Goal: Task Accomplishment & Management: Complete application form

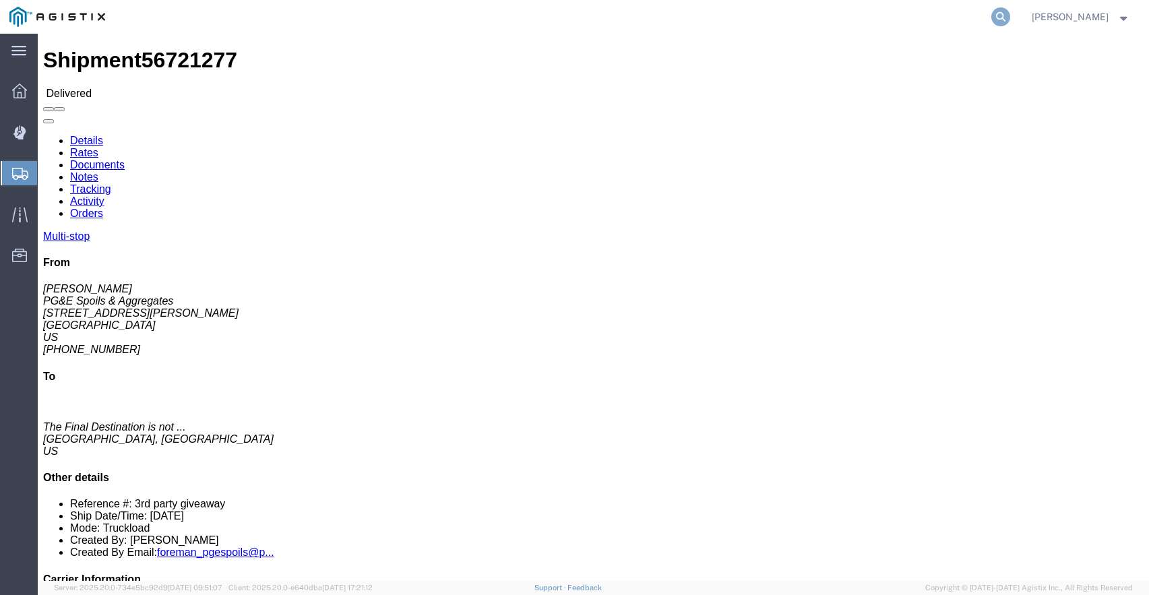
click at [1010, 18] on icon at bounding box center [1001, 16] width 19 height 19
click at [666, 20] on input "search" at bounding box center [787, 17] width 410 height 32
type input "56537301"
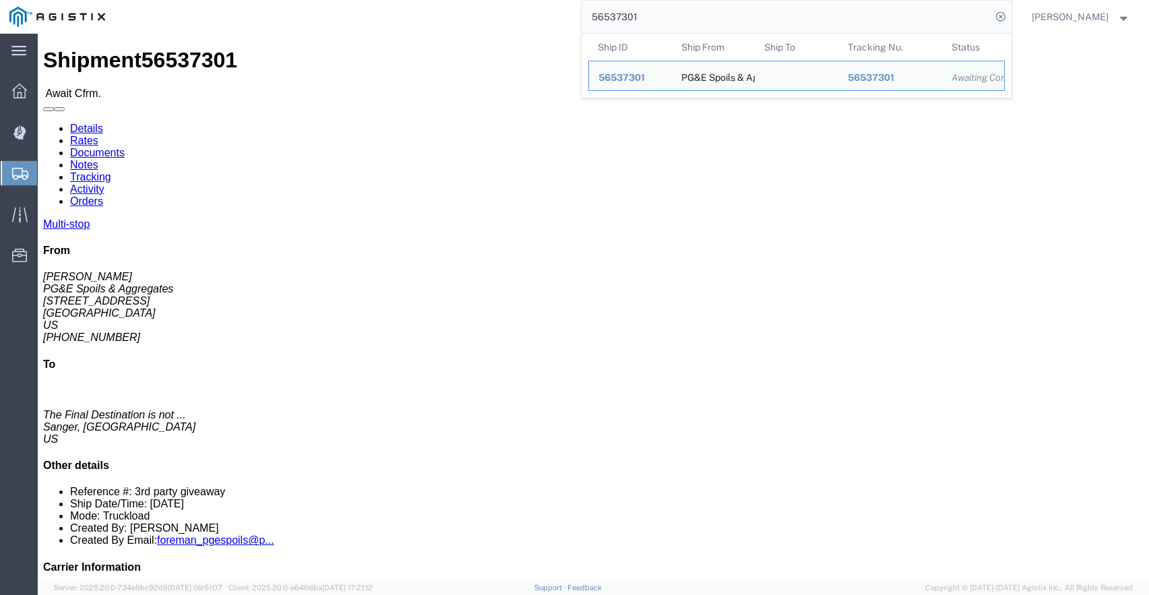
click link "Tracking"
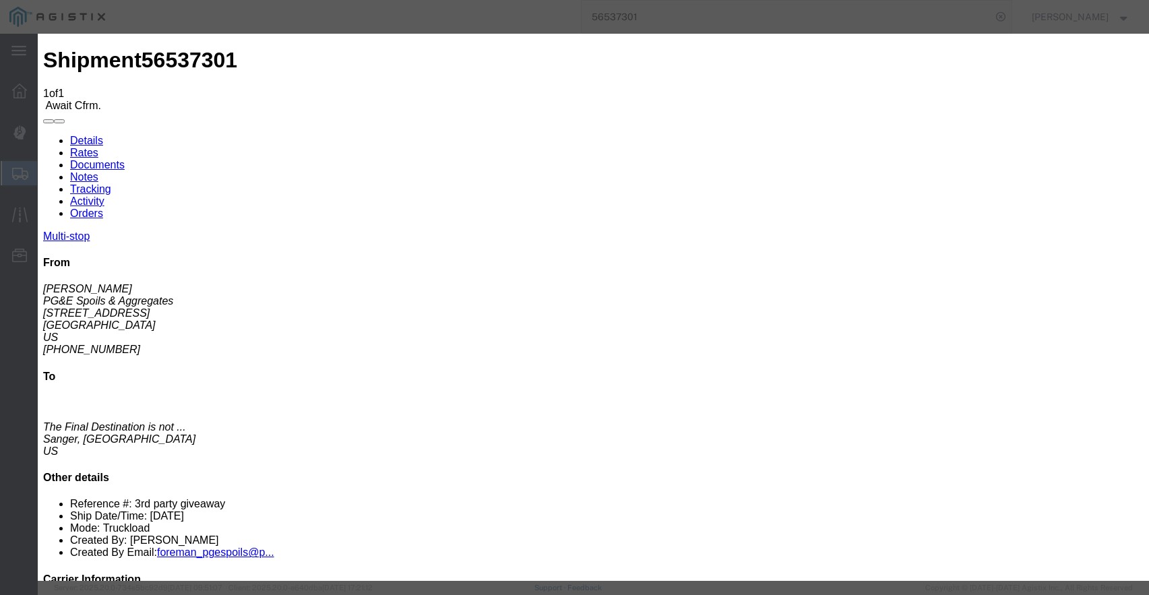
type input "[DATE]"
type input "4:00 PM"
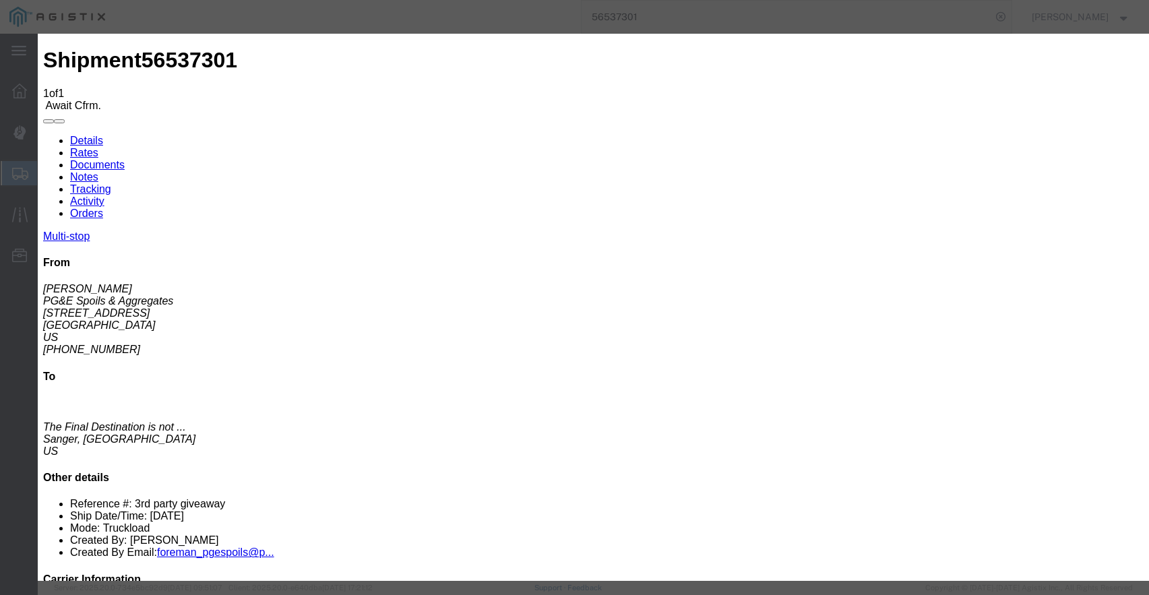
drag, startPoint x: 362, startPoint y: 173, endPoint x: 347, endPoint y: 174, distance: 14.8
drag, startPoint x: 380, startPoint y: 168, endPoint x: 322, endPoint y: 162, distance: 59.0
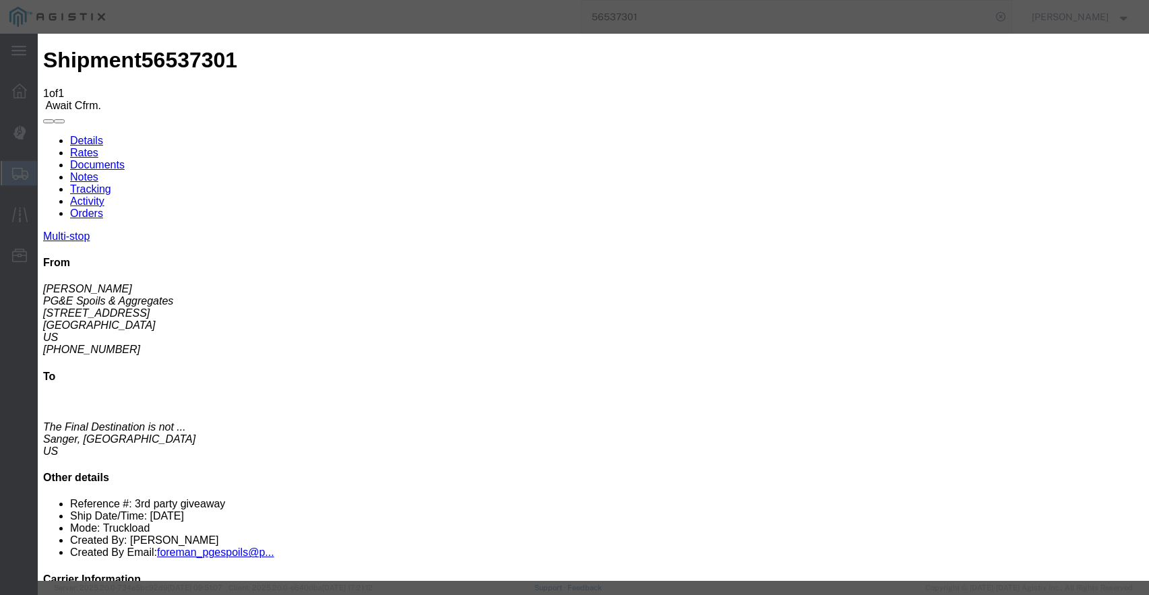
scroll to position [0, 3]
type input "[DATE]"
type input "7:00 AM"
select select "ARVPULOC"
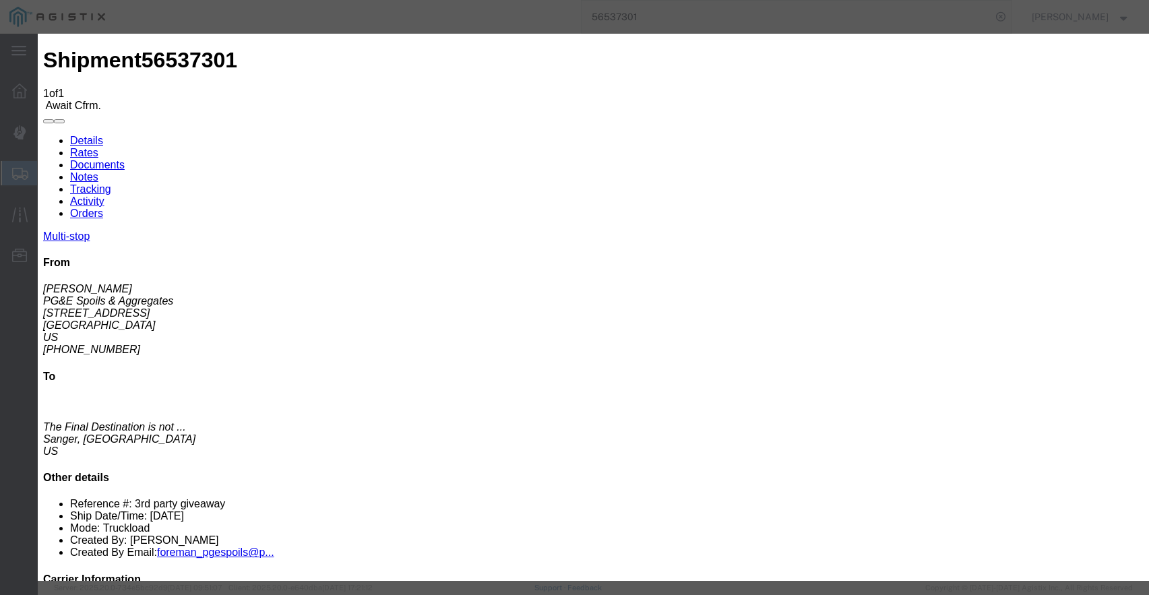
select select "{"pickupDeliveryInfoId": "122363860","pickupOrDelivery": "P","stopNum": "1","lo…"
select select "CA"
type input "Clovis"
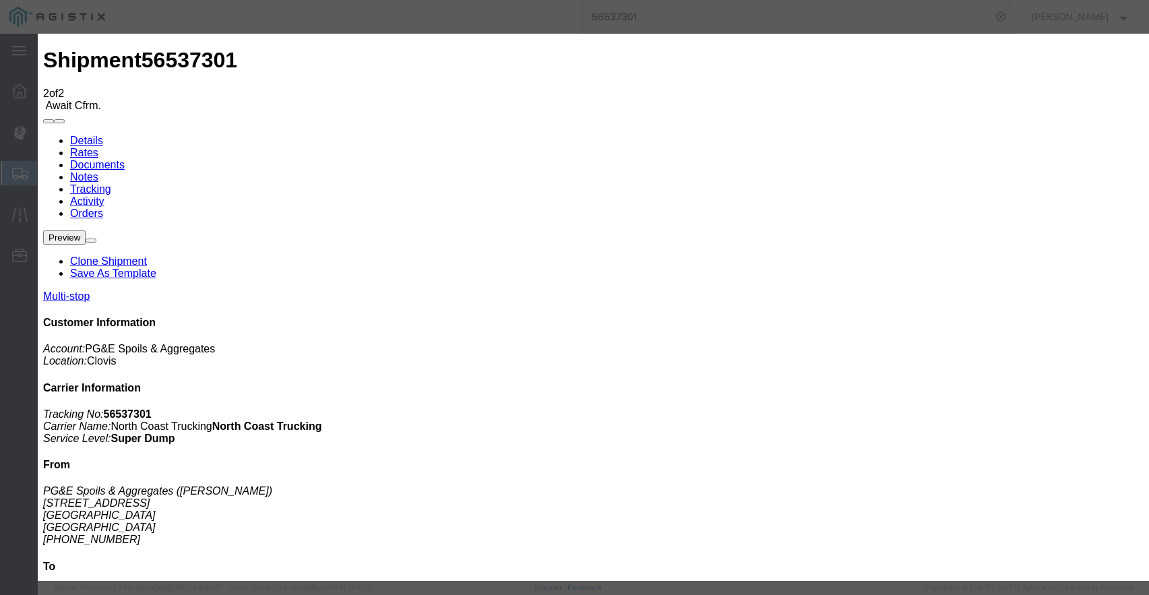
type input "[DATE]"
type input "4:00 PM"
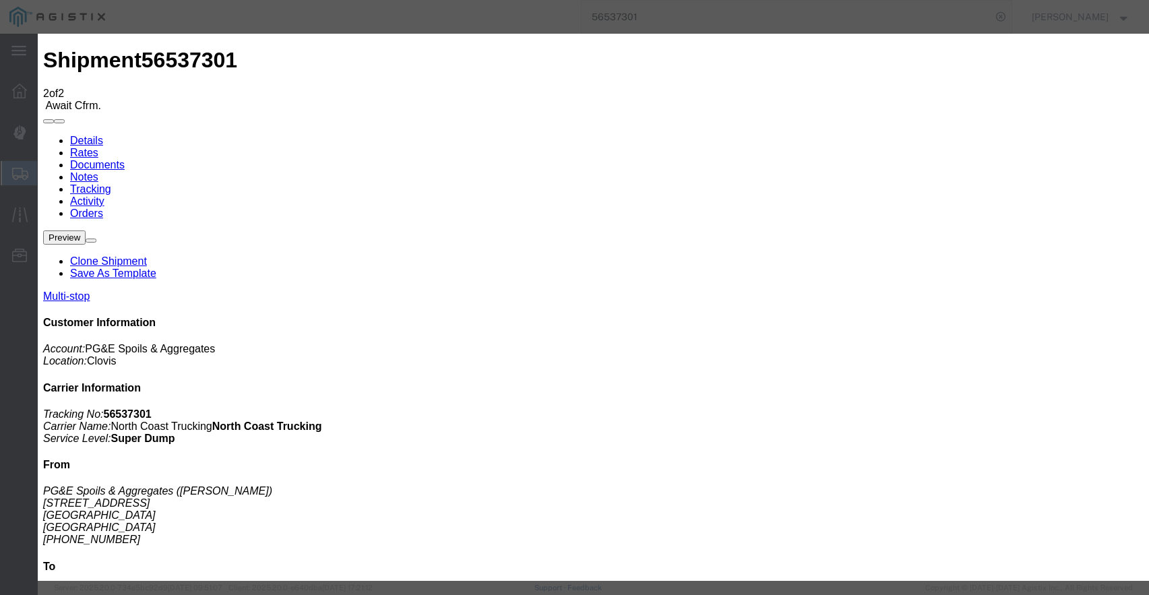
type input "[DATE]"
type input "8:45 AM"
select select "ARVPULOC"
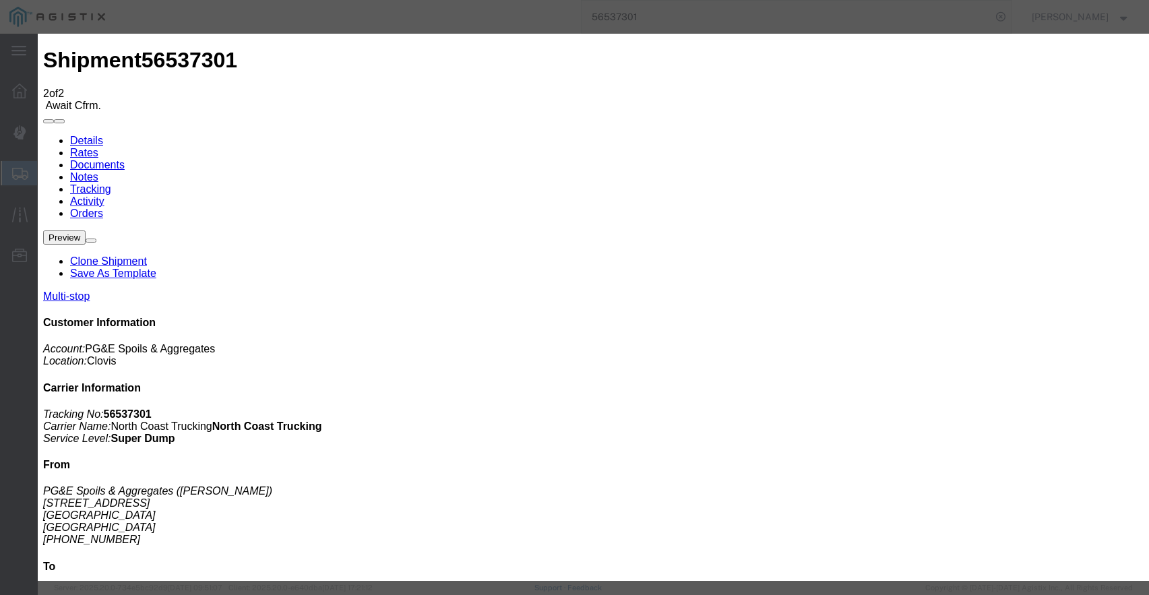
select select "{"pickupDeliveryInfoId": "122363860","pickupOrDelivery": "P","stopNum": "1","lo…"
select select "CA"
type input "Clovis"
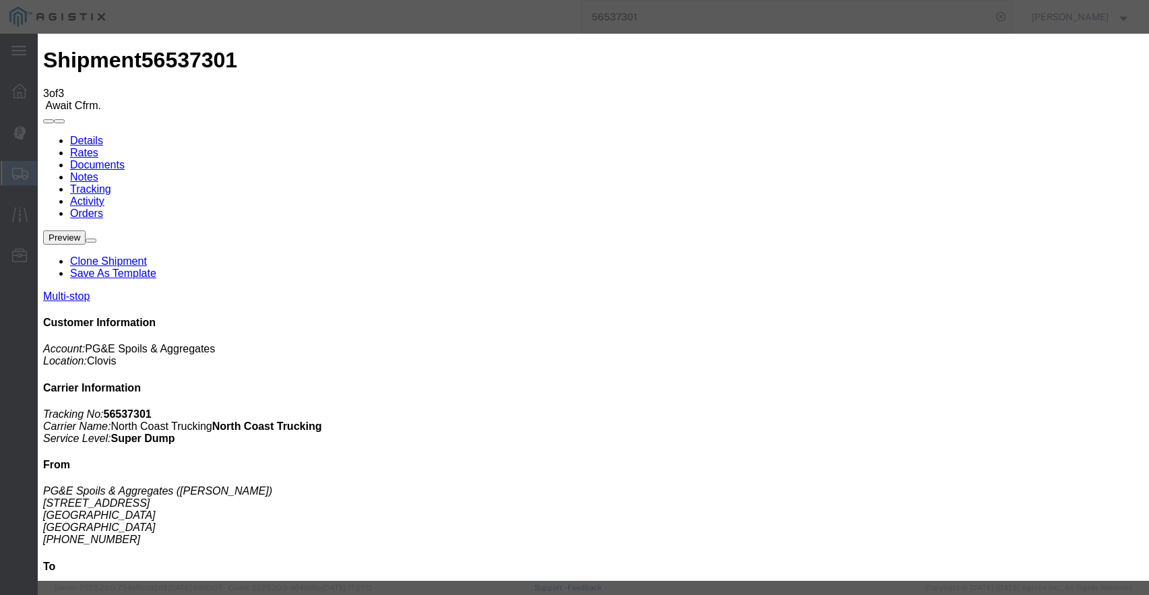
type input "[DATE]"
type input "4:00 PM"
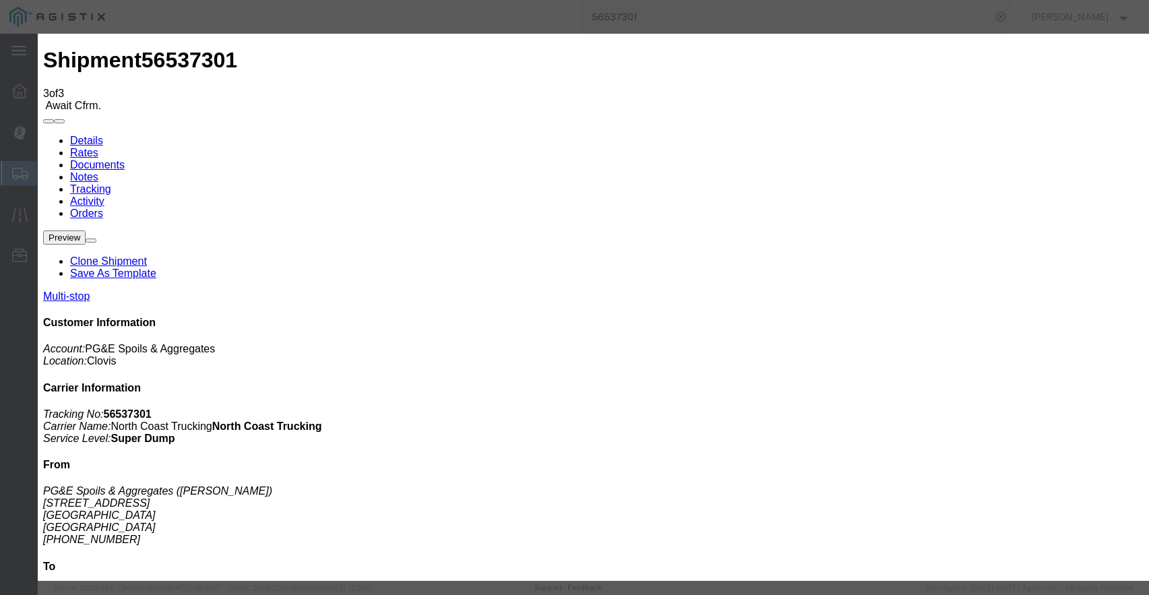
type input "[DATE]"
type input "10:10 AM"
select select "ARVPULOC"
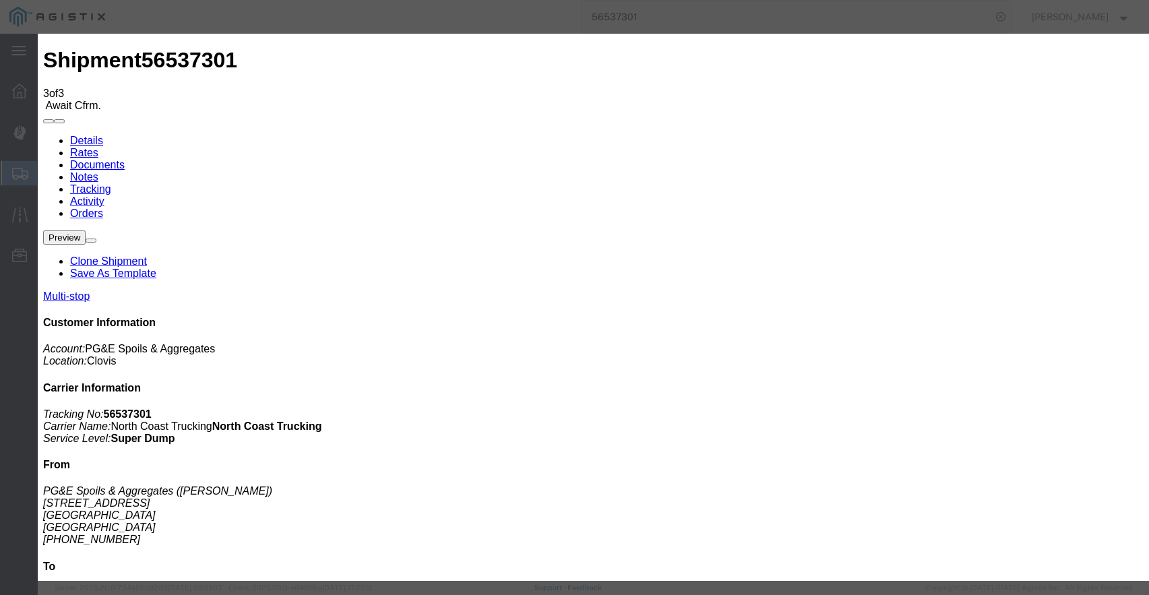
select select "{"pickupDeliveryInfoId": "122363860","pickupOrDelivery": "P","stopNum": "1","lo…"
select select "CA"
type input "Clovis"
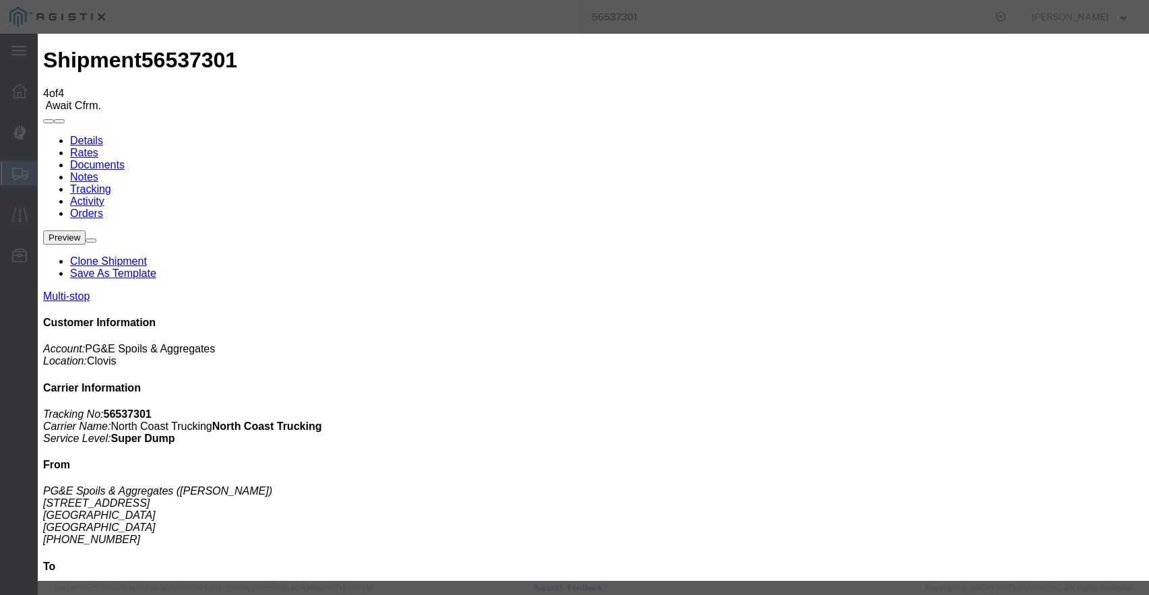
type input "[DATE]"
type input "4:00 PM"
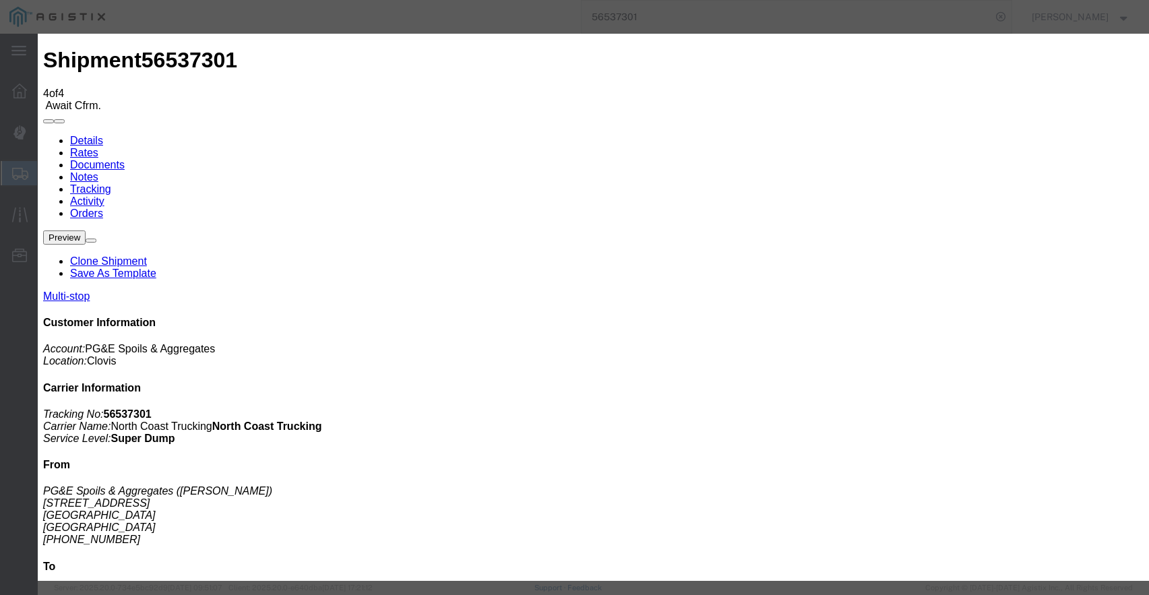
type input "[DATE]"
type input "11:45 AM"
select select "ARVPULOC"
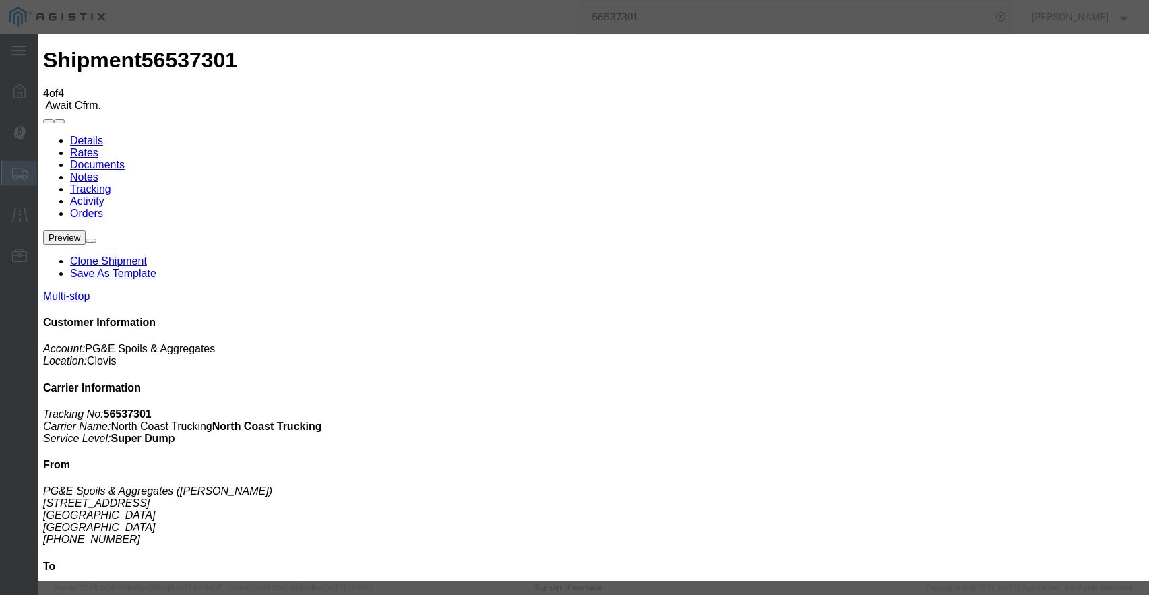
select select "{"pickupDeliveryInfoId": "122363860","pickupOrDelivery": "P","stopNum": "1","lo…"
select select "CA"
type input "Clovis"
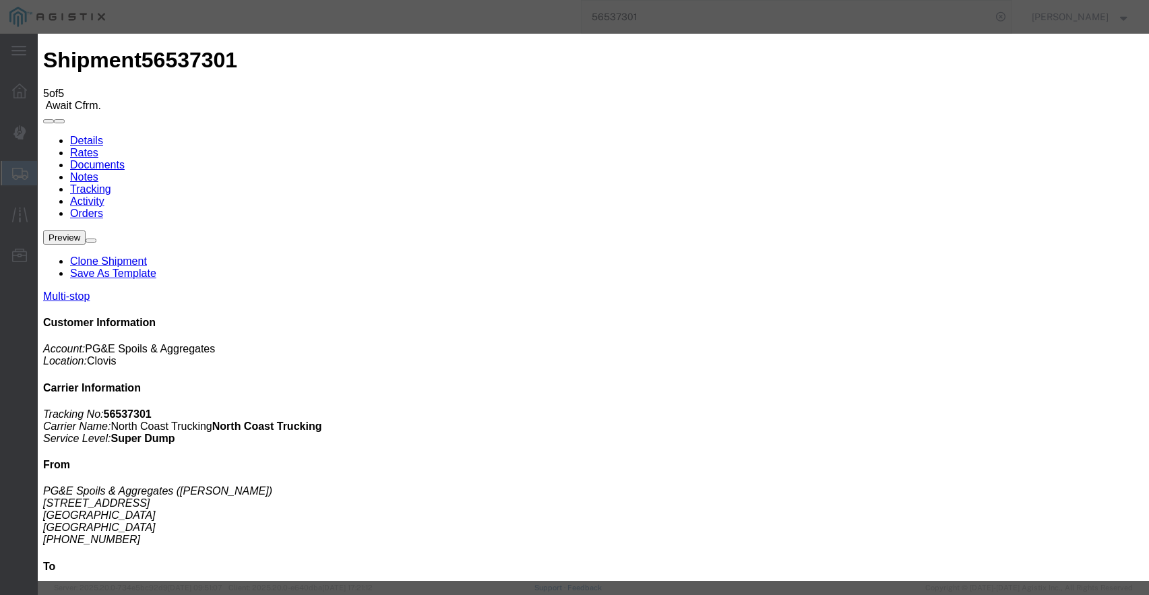
type input "[DATE]"
type input "4:00 PM"
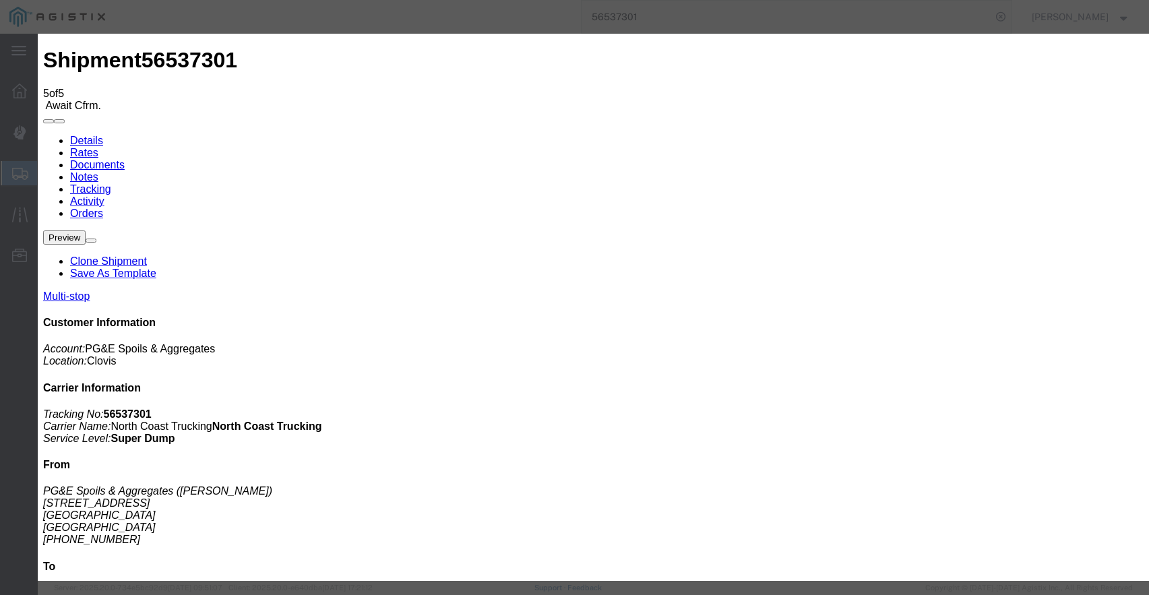
type input "[DATE]"
type input "1:55 ap"
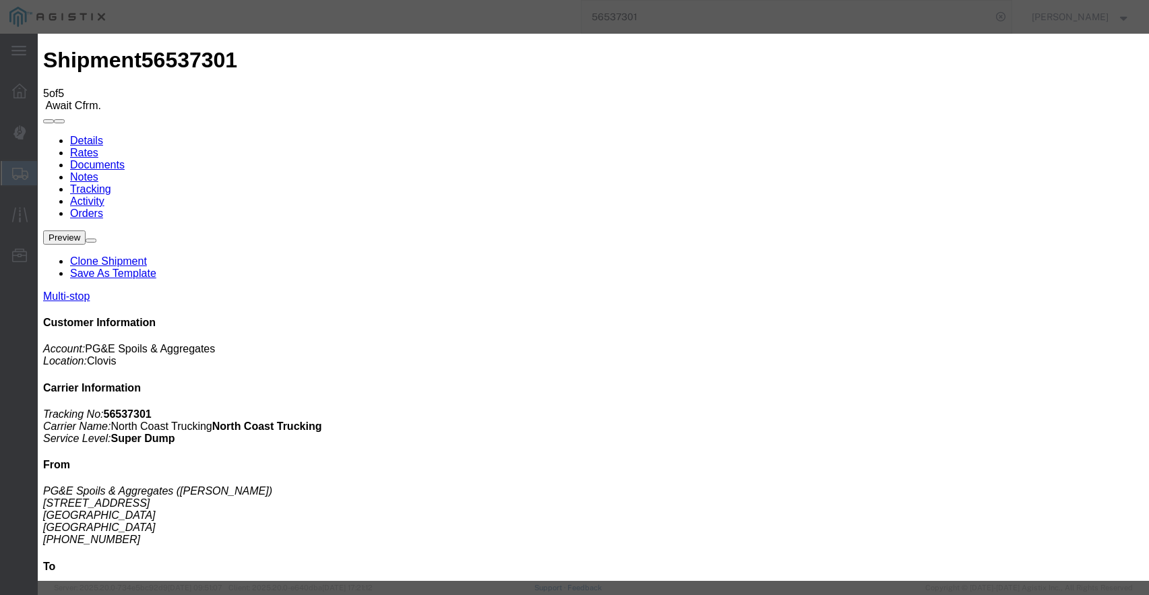
type input "4"
type input "1:55 PM"
select select "ARVPULOC"
select select "{"pickupDeliveryInfoId": "122363860","pickupOrDelivery": "P","stopNum": "1","lo…"
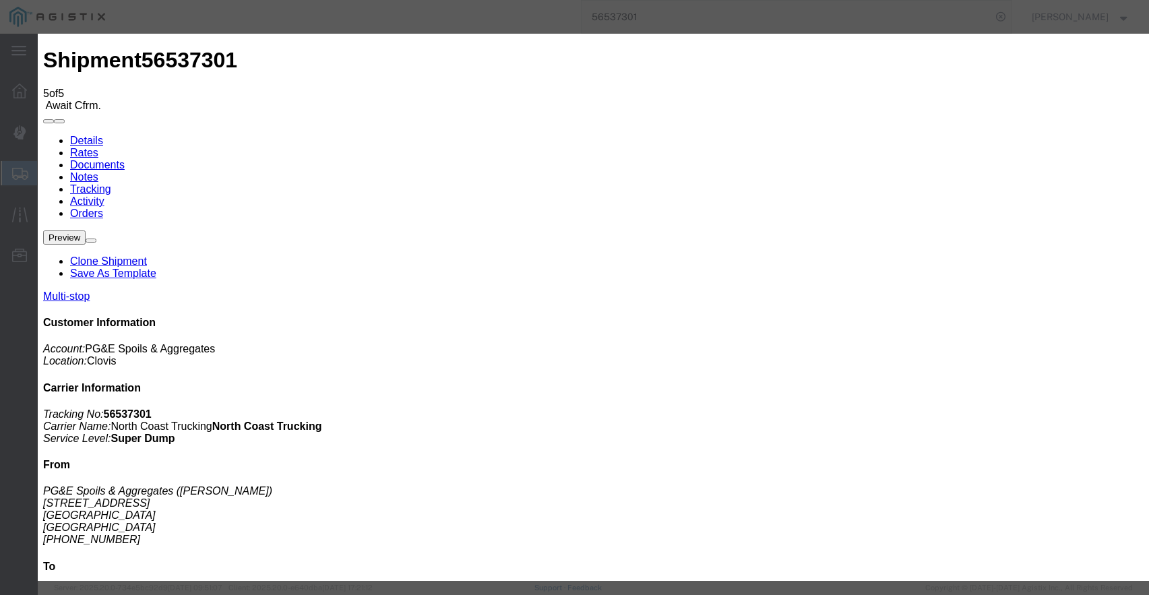
select select "CA"
type input "Clovis"
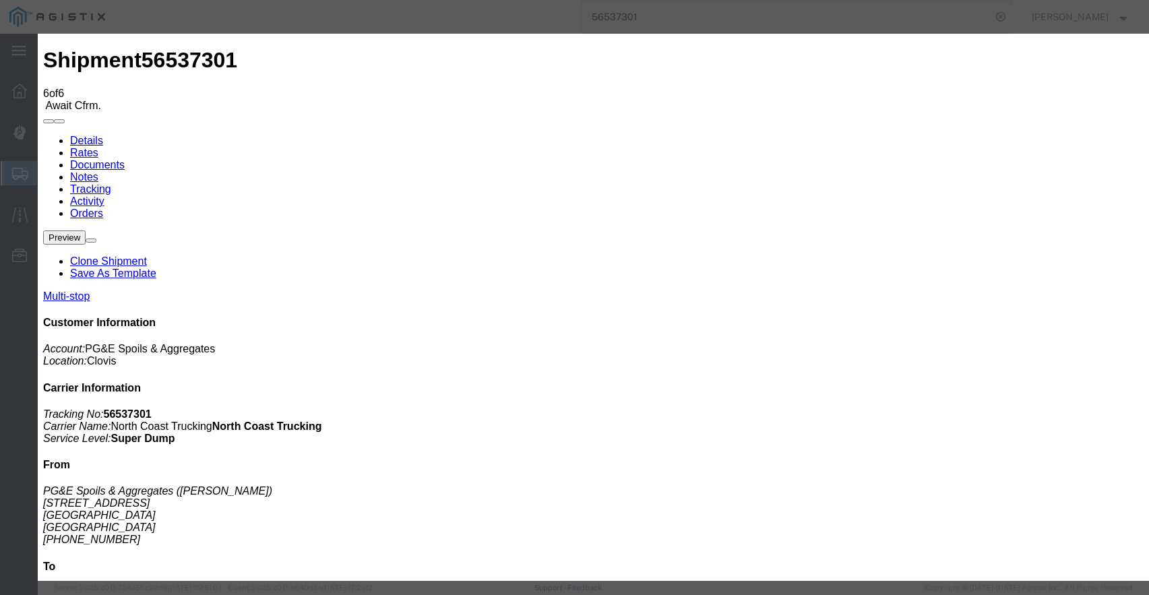
type input "[DATE]"
type input "4:00 PM"
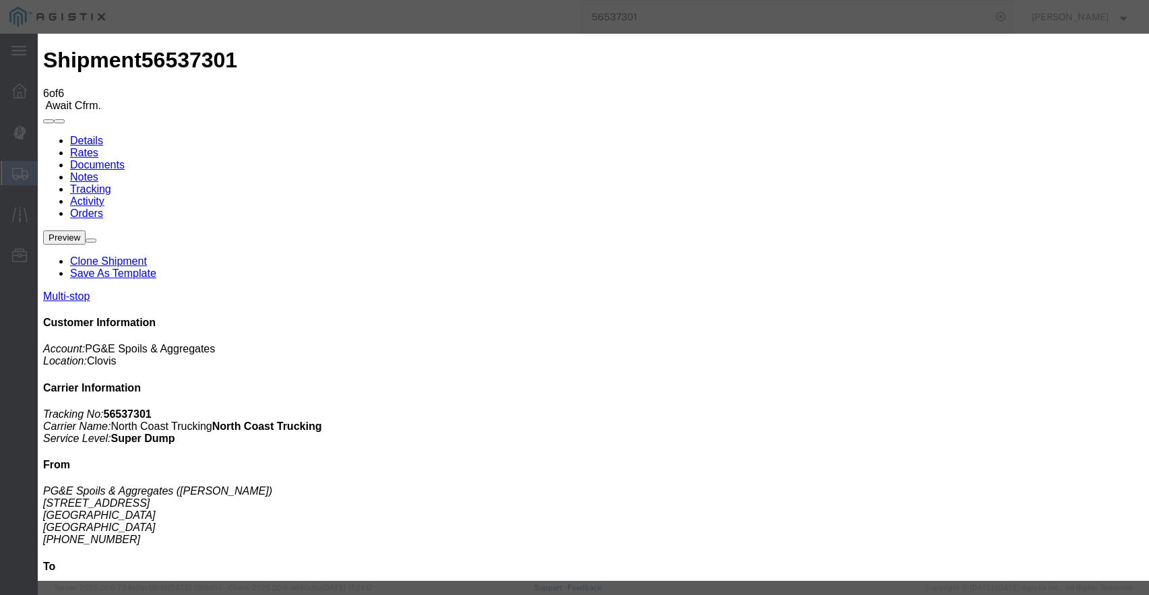
type input "[DATE]"
type input "3:40 PM"
select select "ARVPULOC"
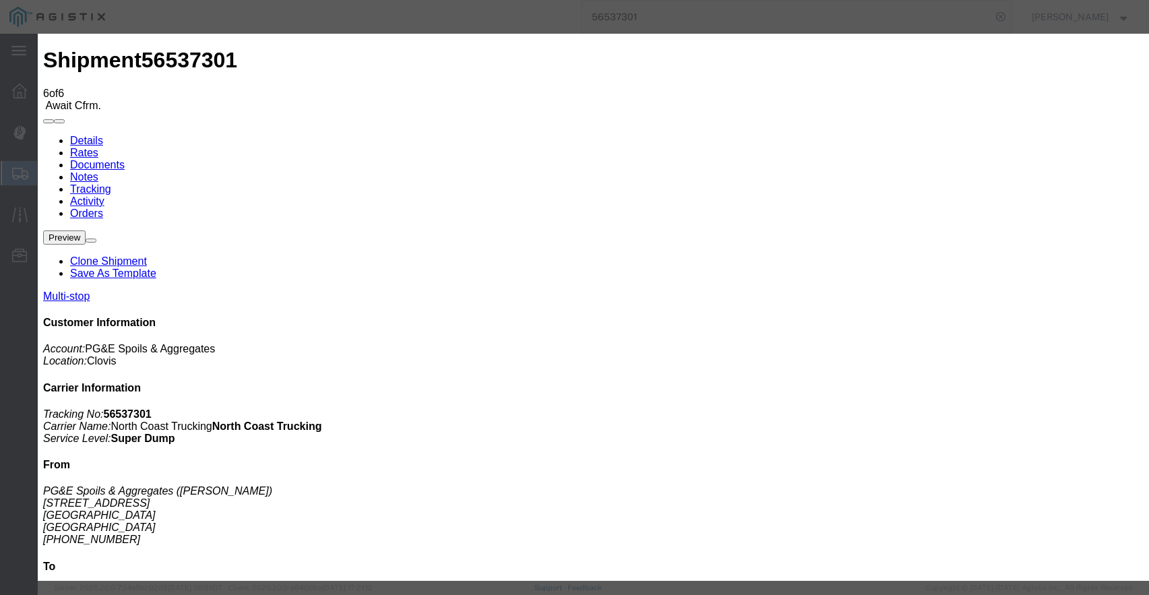
select select "{"pickupDeliveryInfoId": "122363860","pickupOrDelivery": "P","stopNum": "1","lo…"
select select "CA"
type input "Clovis"
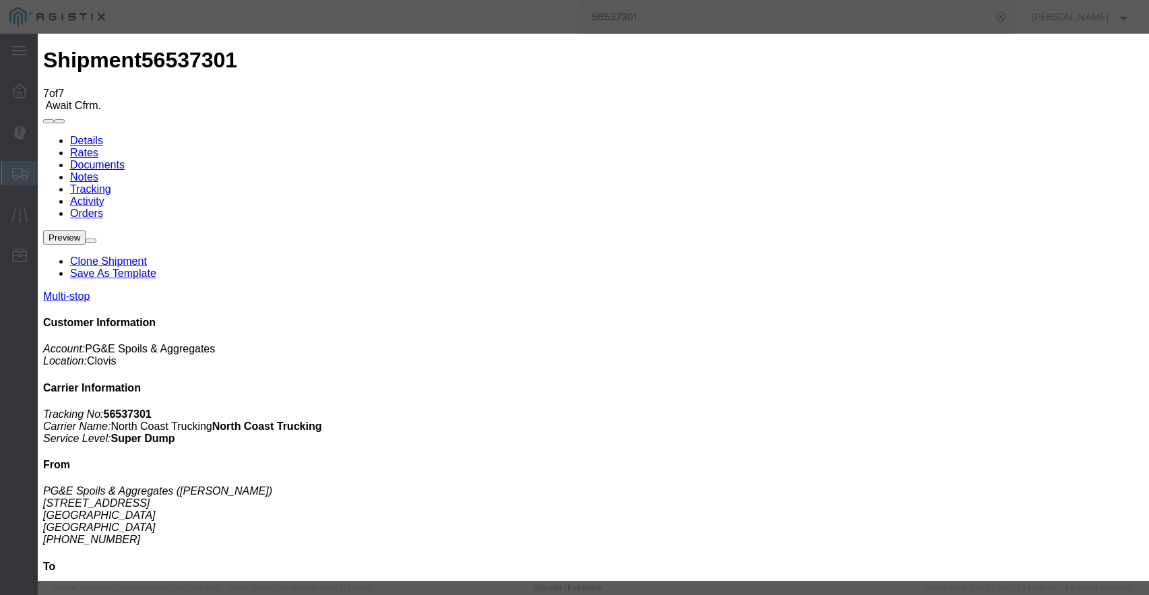
type input "[DATE]"
type input "4:00 PM"
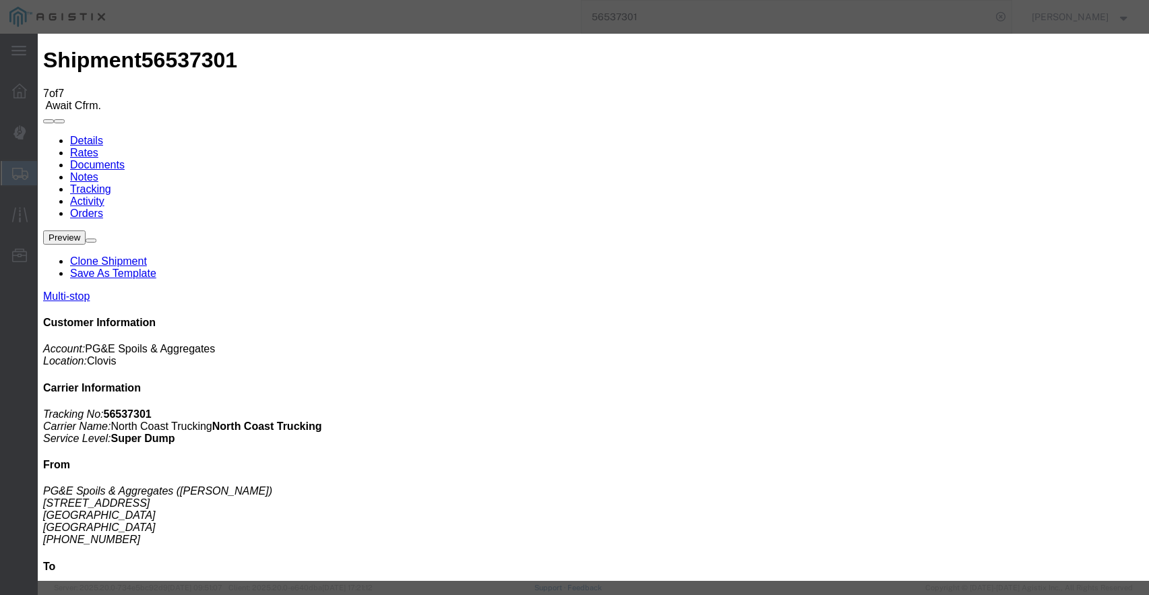
type input "[DATE]"
type input "7:06 AM"
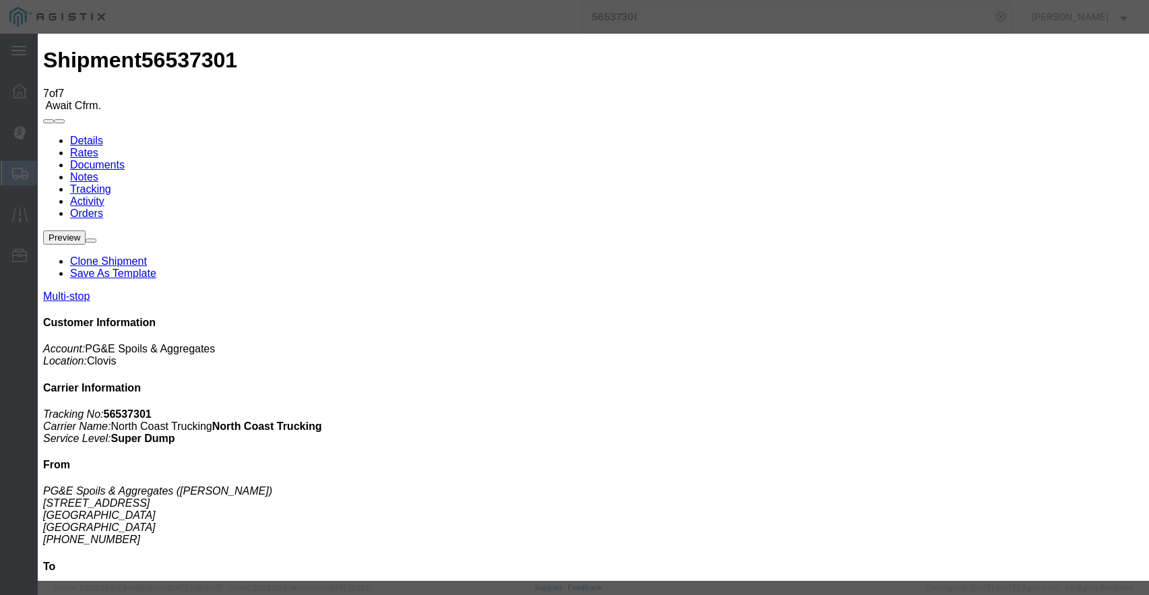
select select "DPTPULOC"
select select "{"pickupDeliveryInfoId": "122363860","pickupOrDelivery": "P","stopNum": "1","lo…"
select select "CA"
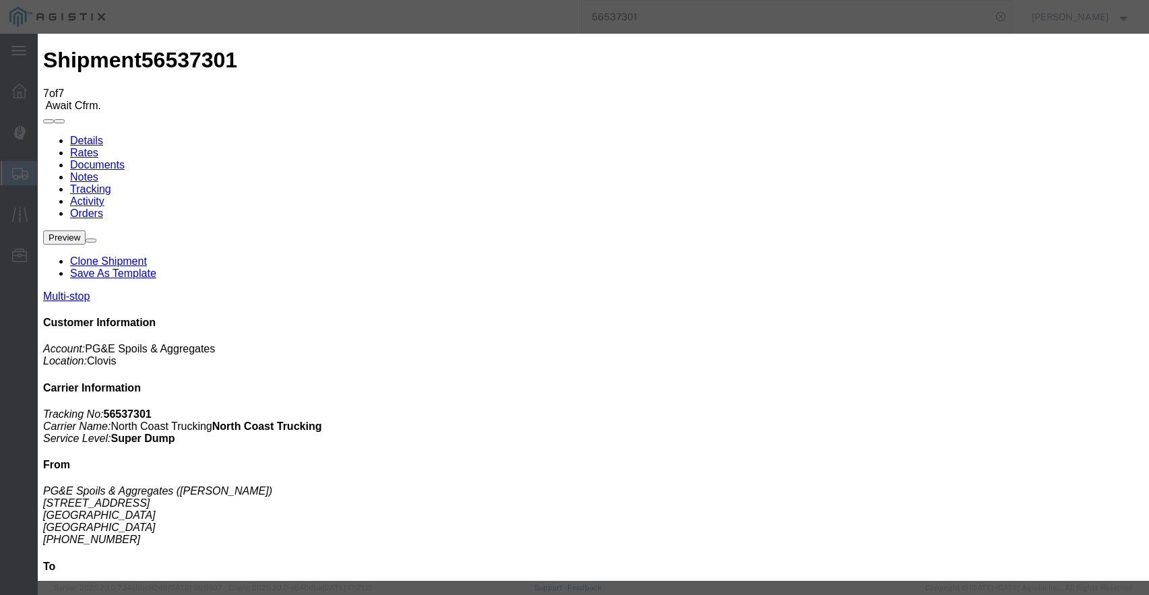
type input "Clovis"
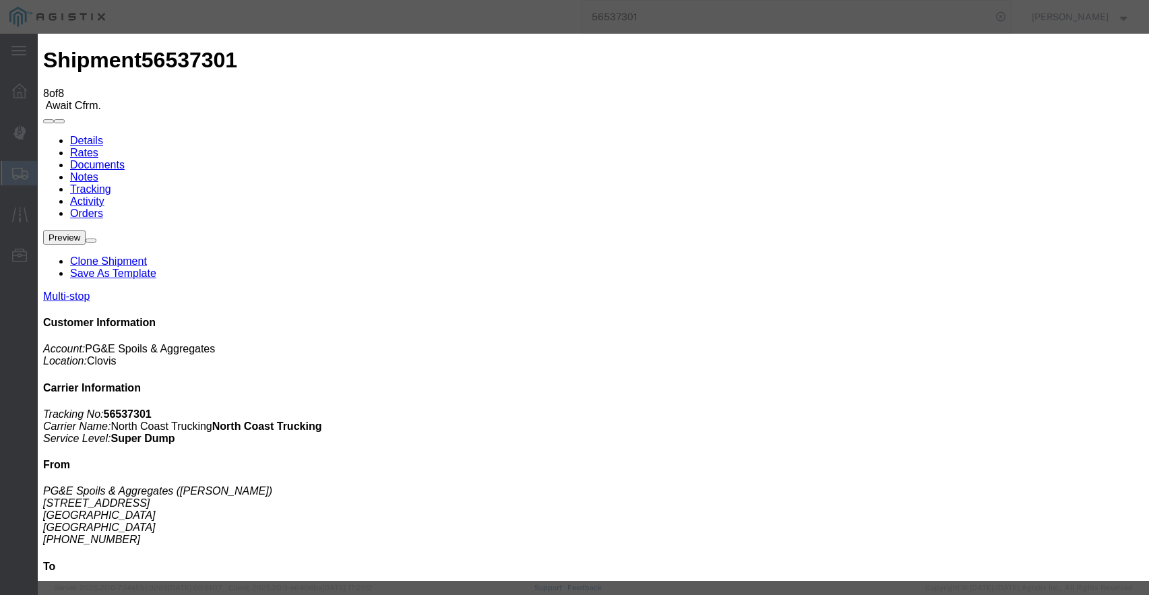
type input "[DATE]"
type input "4:00 PM"
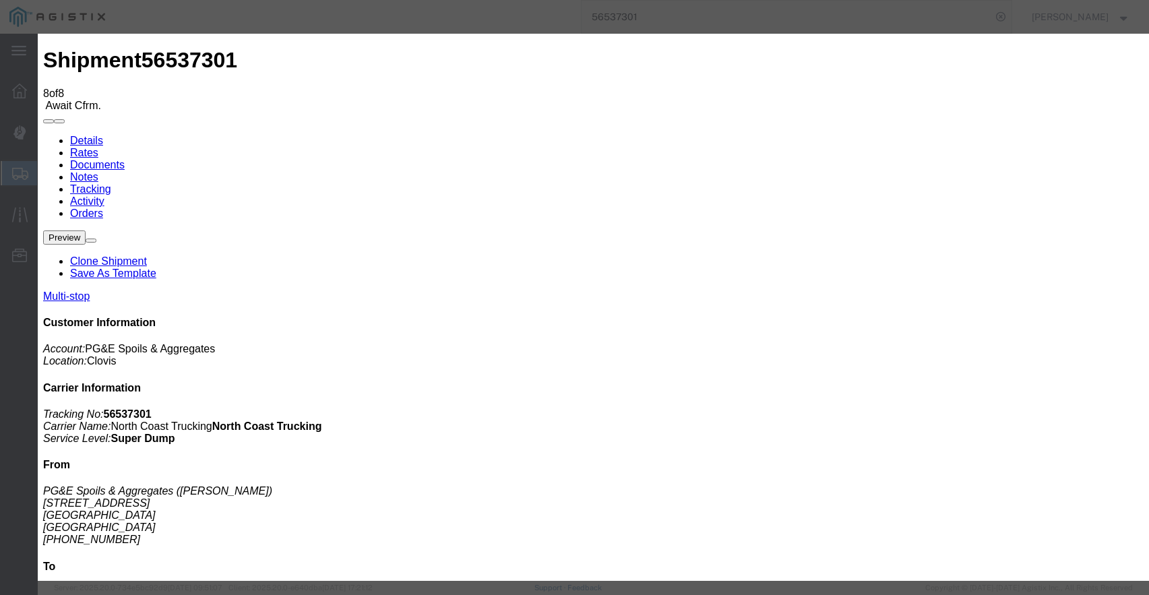
type input "[DATE]"
type input "8:50 AM"
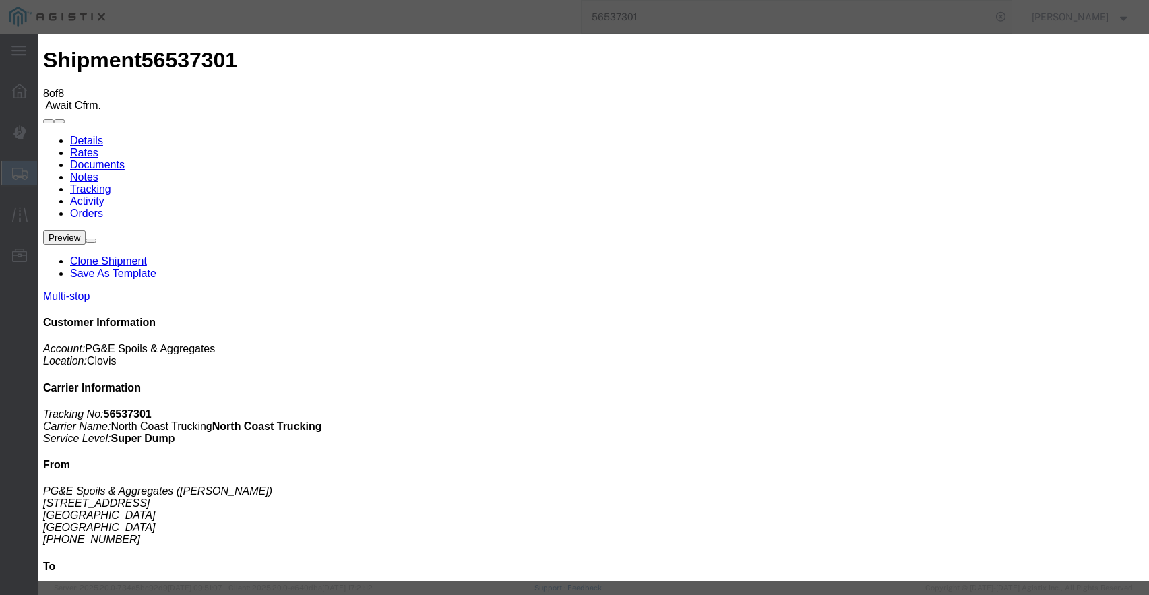
select select "DPTPULOC"
select select "{"pickupDeliveryInfoId": "122363860","pickupOrDelivery": "P","stopNum": "1","lo…"
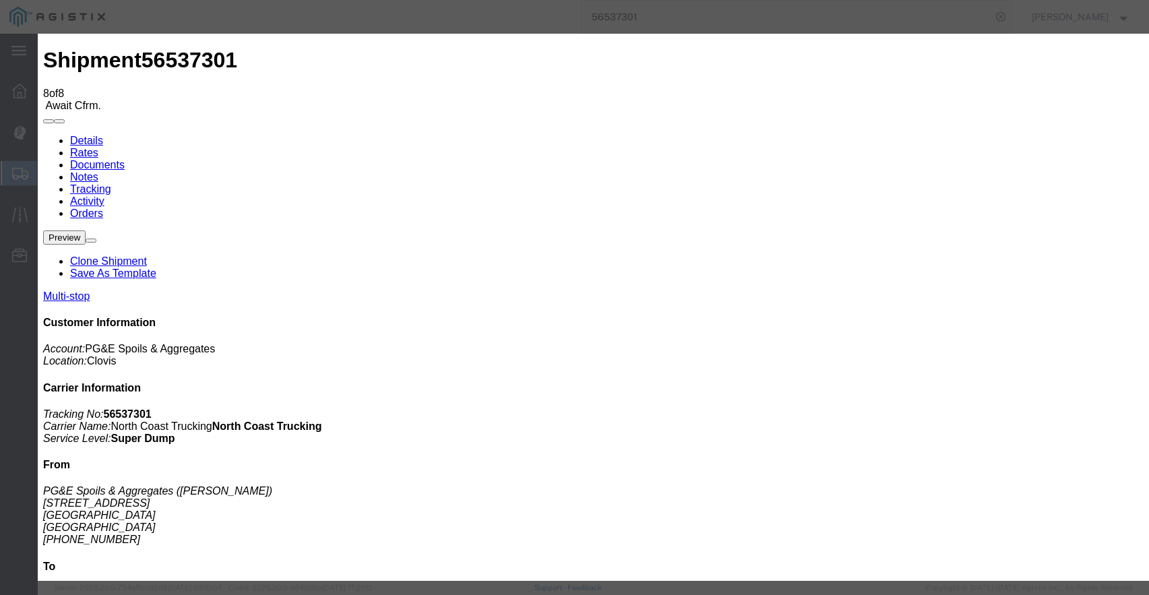
select select "CA"
type input "Clovis"
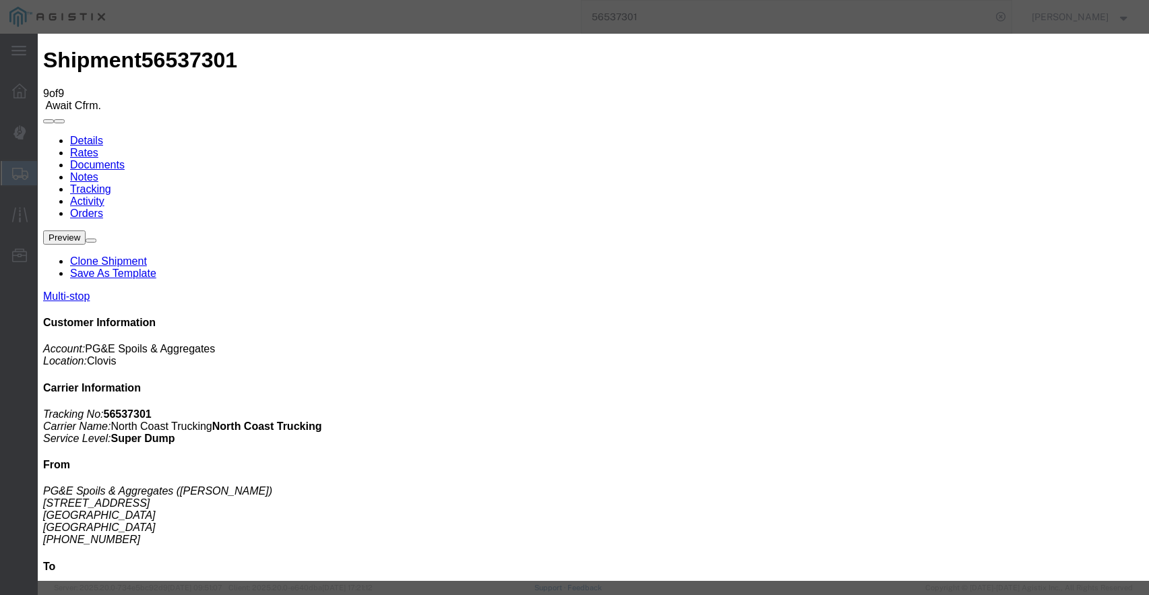
type input "[DATE]"
type input "4:00 PM"
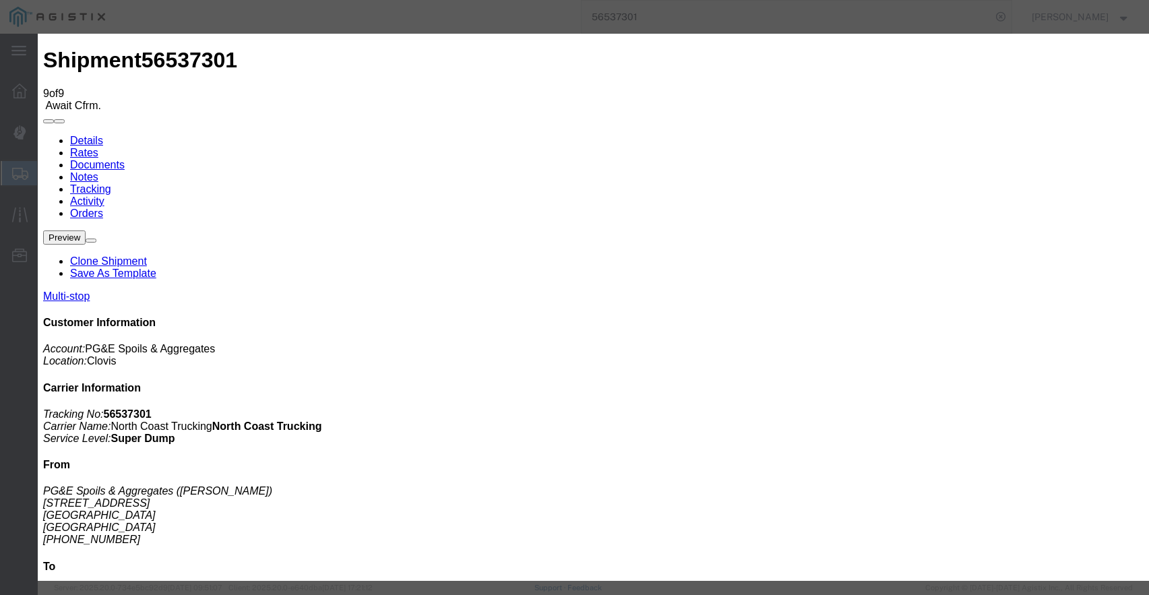
type input "[DATE]"
type input "10:15 AM"
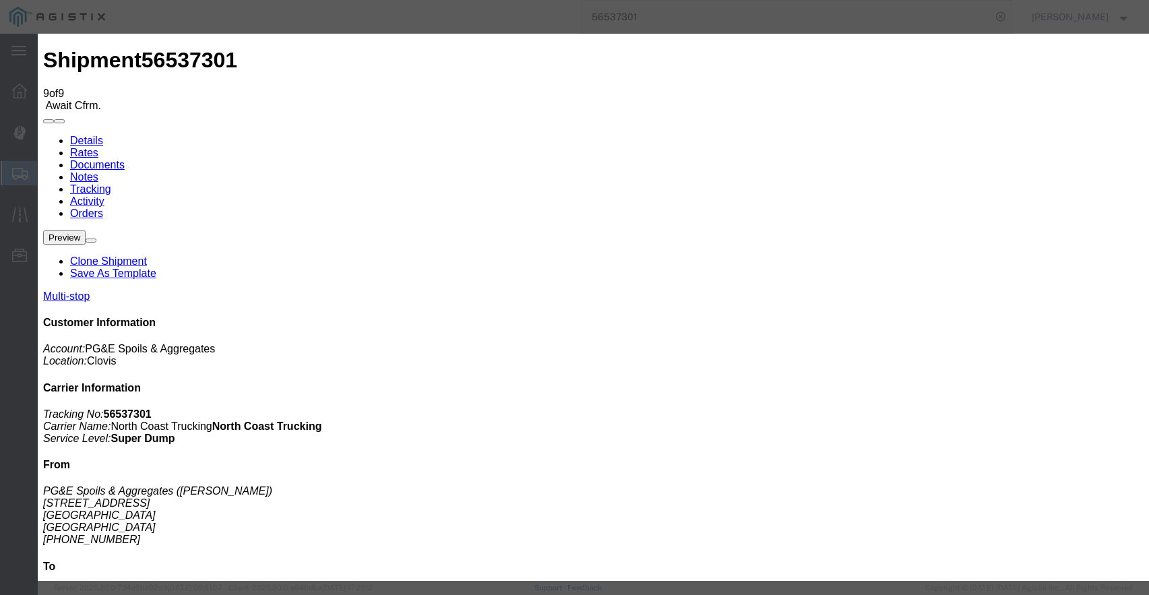
select select "DPTPULOC"
select select "{"pickupDeliveryInfoId": "122363860","pickupOrDelivery": "P","stopNum": "1","lo…"
select select "CA"
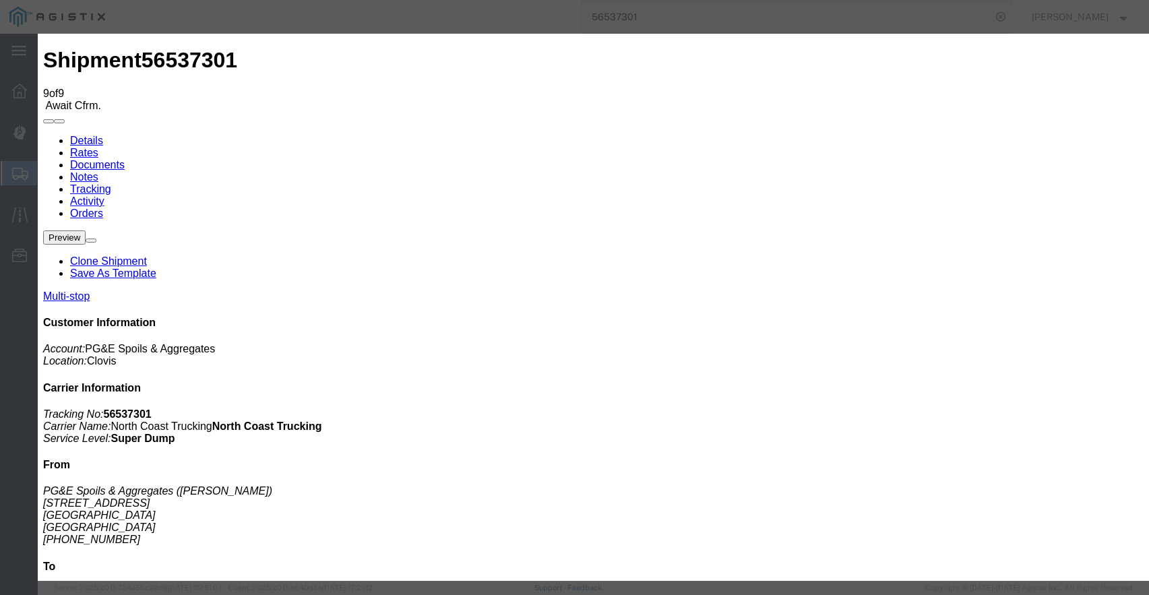
type input "Clovis"
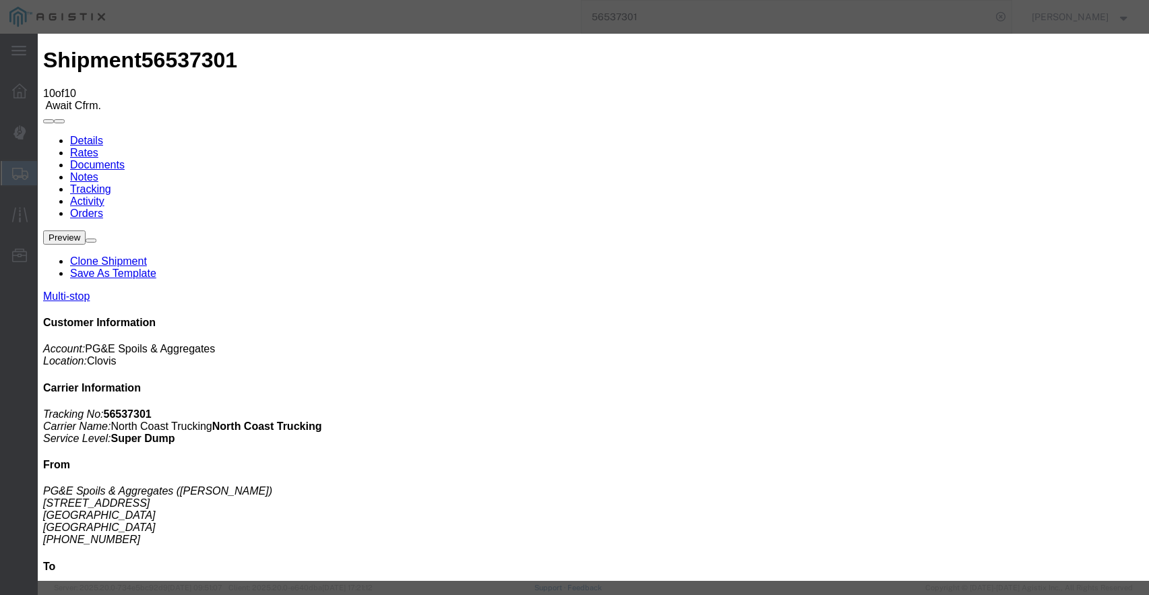
type input "[DATE]"
type input "4:00 PM"
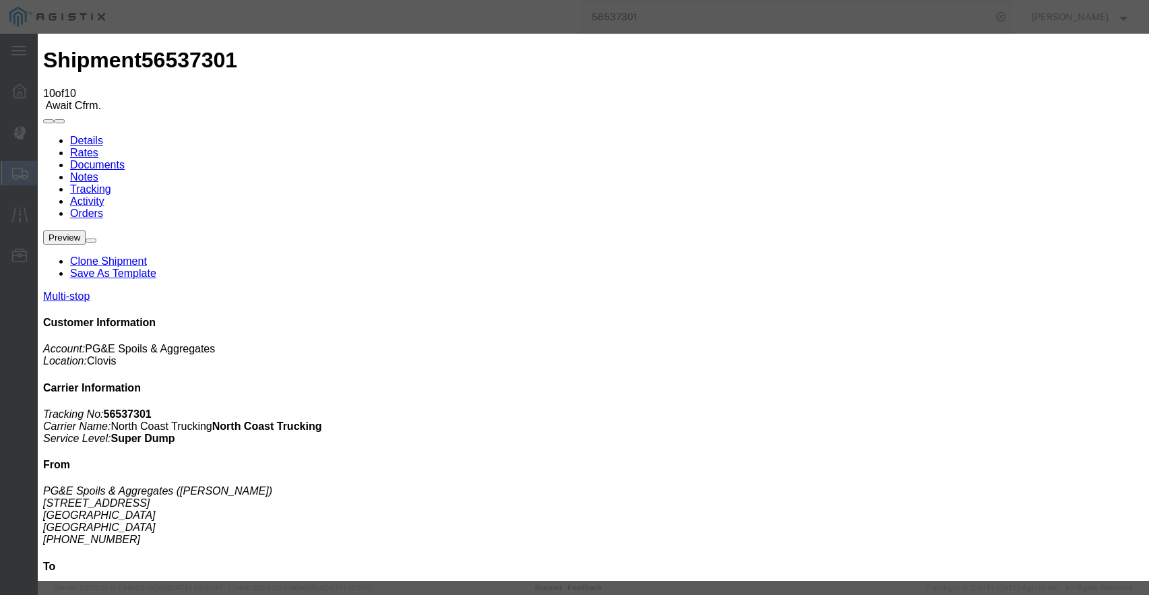
type input "[DATE]"
type input "11:55 AM"
select select "DPTPULOC"
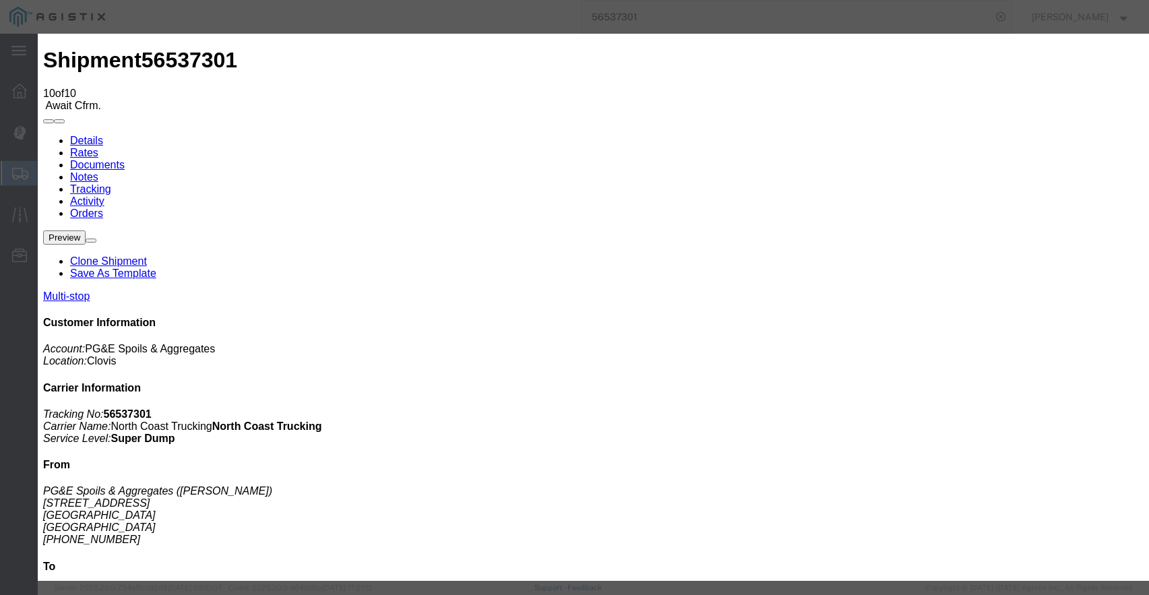
select select "{"pickupDeliveryInfoId": "122363860","pickupOrDelivery": "P","stopNum": "1","lo…"
select select "CA"
type input "Clovis"
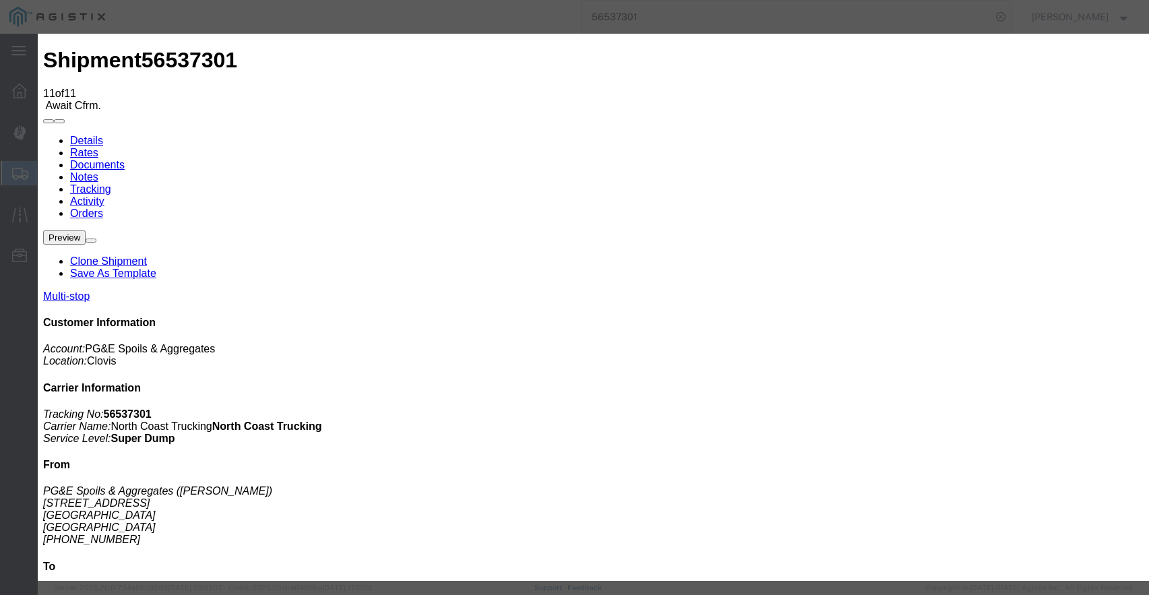
type input "[DATE]"
type input "5:00 PM"
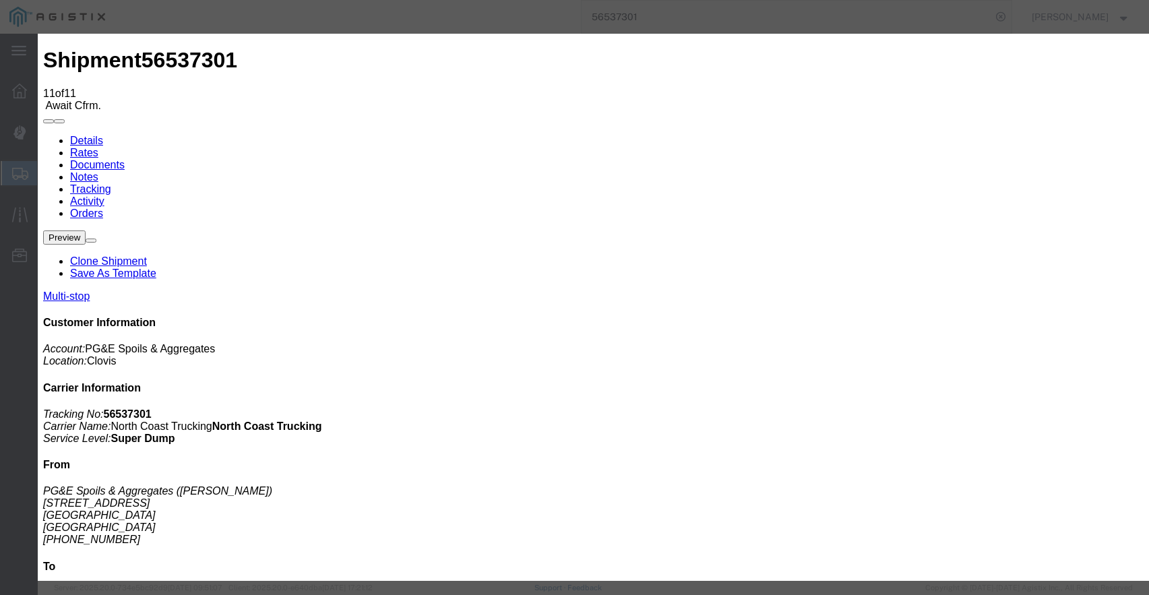
type input "[DATE]"
type input "2:00 PM"
select select "DPTPULOC"
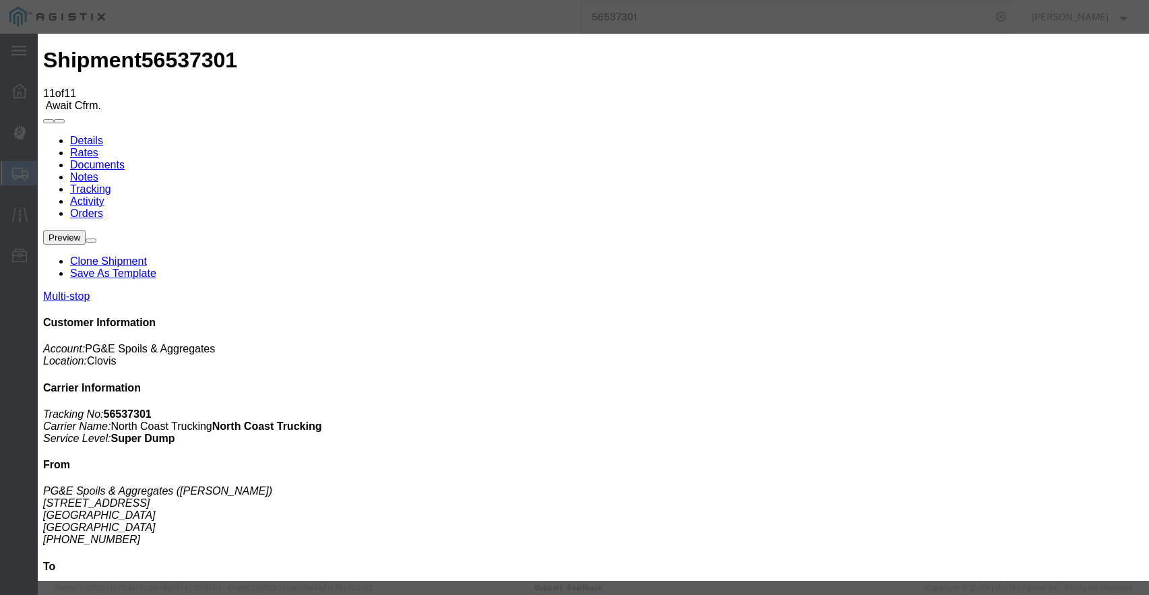
select select "{"pickupDeliveryInfoId": "122363860","pickupOrDelivery": "P","stopNum": "1","lo…"
select select "CA"
type input "Clovis"
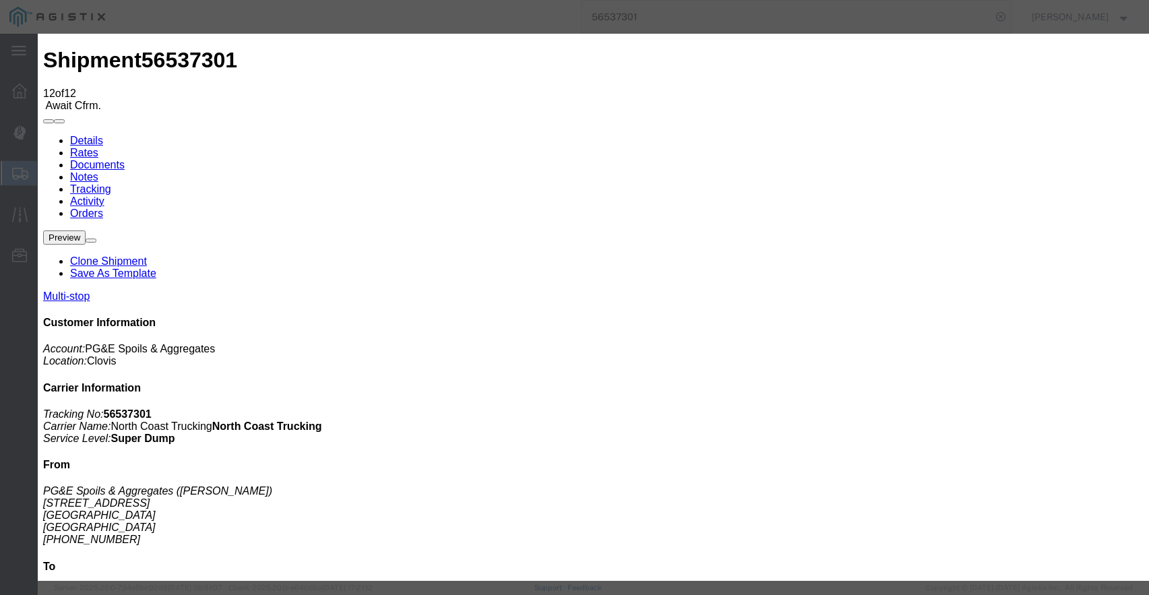
type input "[DATE]"
type input "5:00 PM"
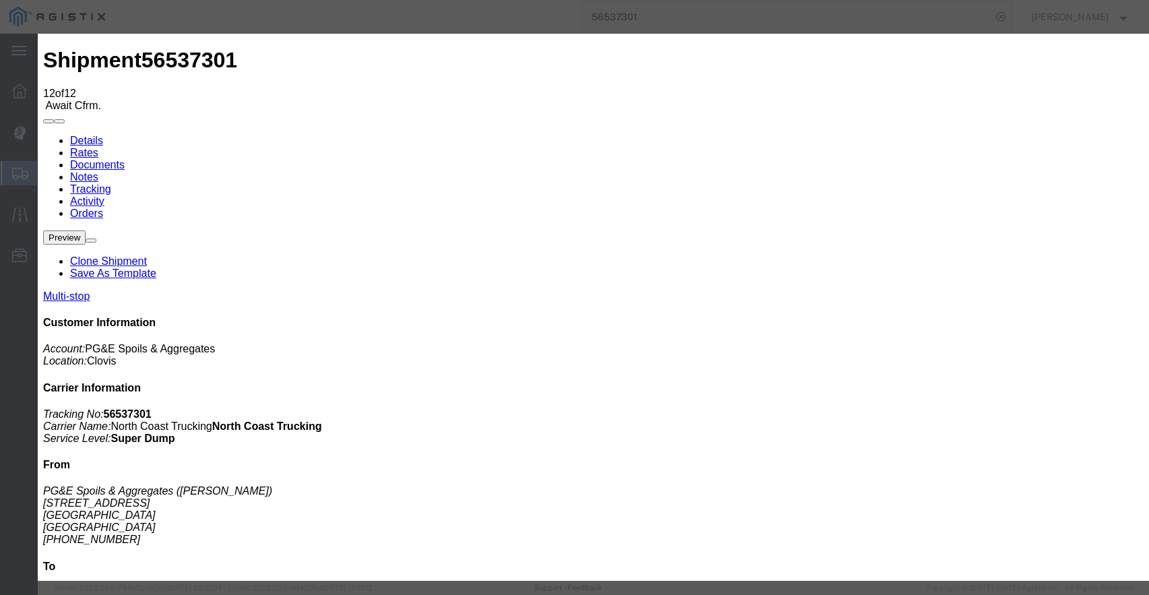
type input "[DATE]"
type input "3:55 PM"
select select "DPTPULOC"
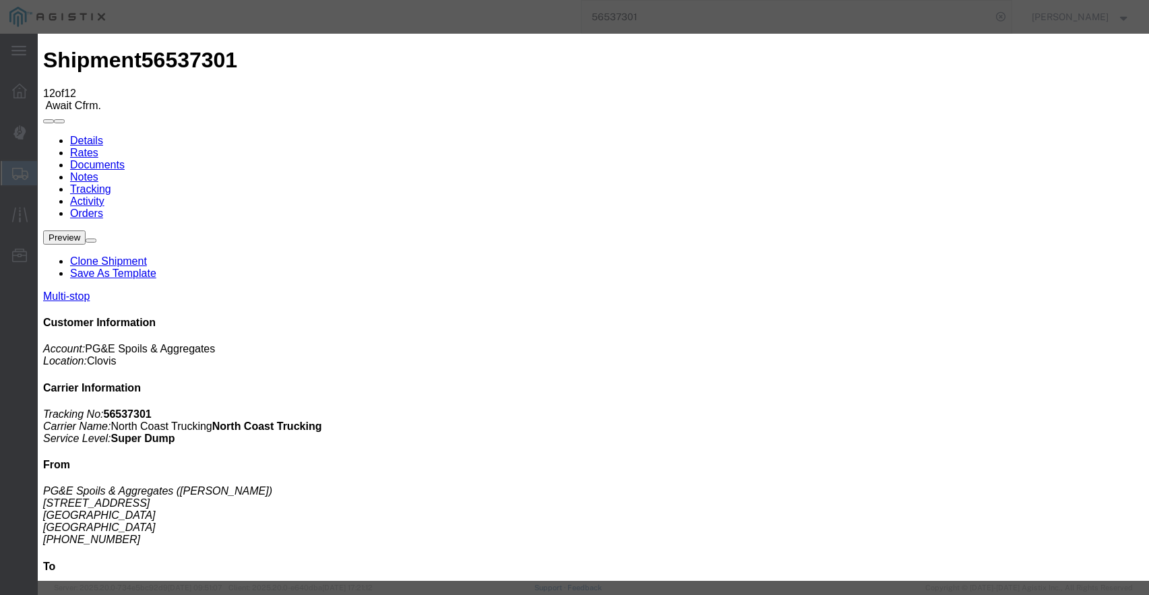
select select "{"pickupDeliveryInfoId": "122363860","pickupOrDelivery": "P","stopNum": "1","lo…"
select select "CA"
type input "Clovis"
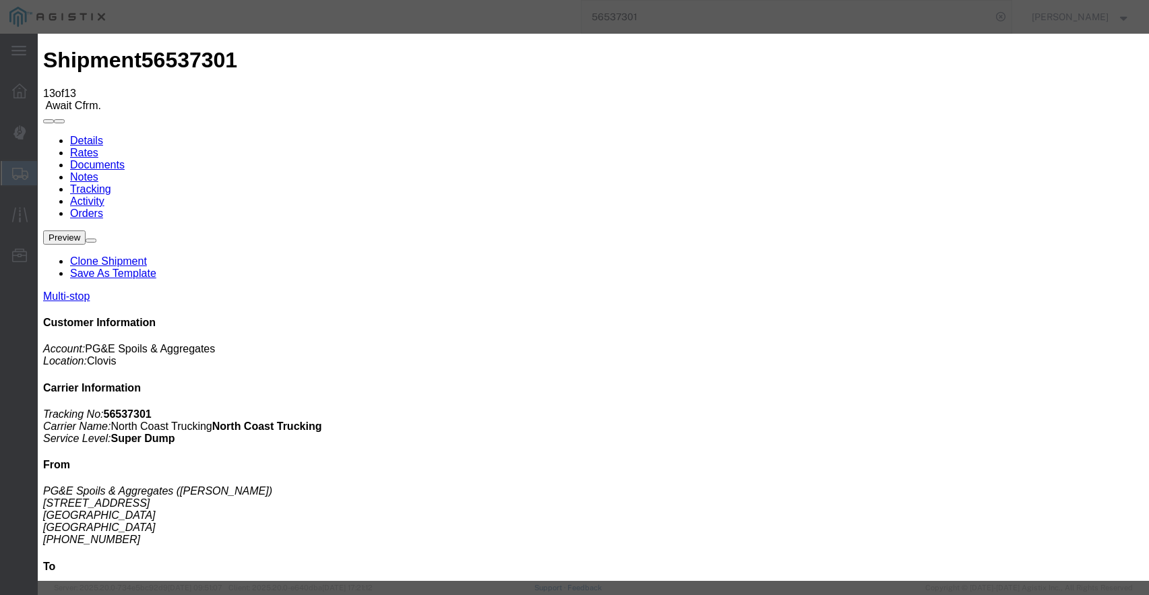
type input "[DATE]"
type input "5:00 PM"
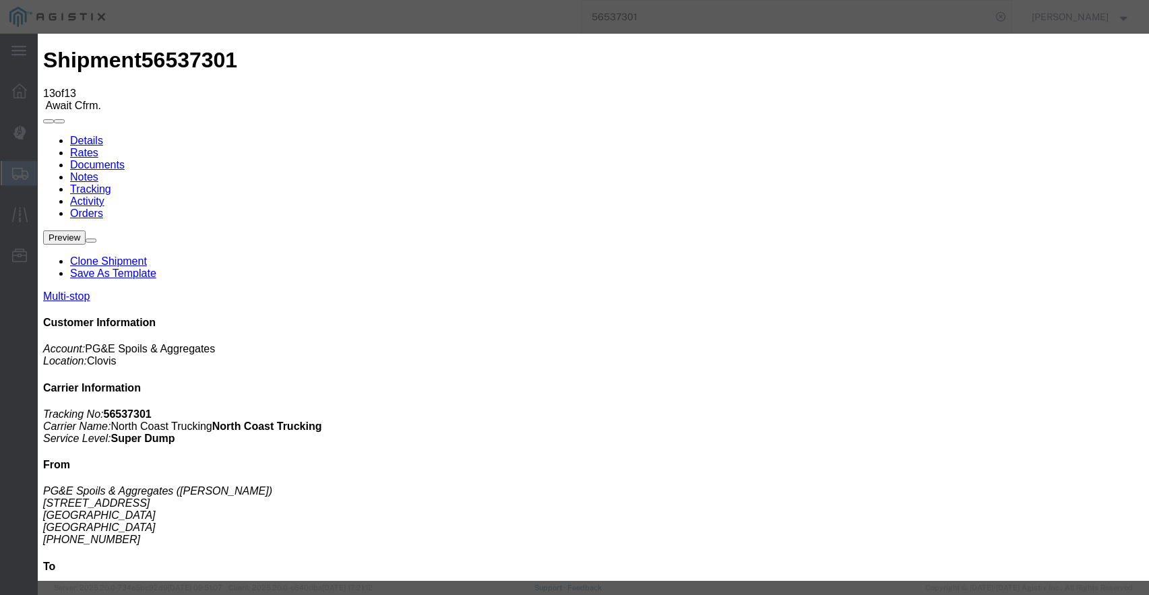
type input "[DATE]"
type input "7:45 AM"
select select "ARVDLVLOC"
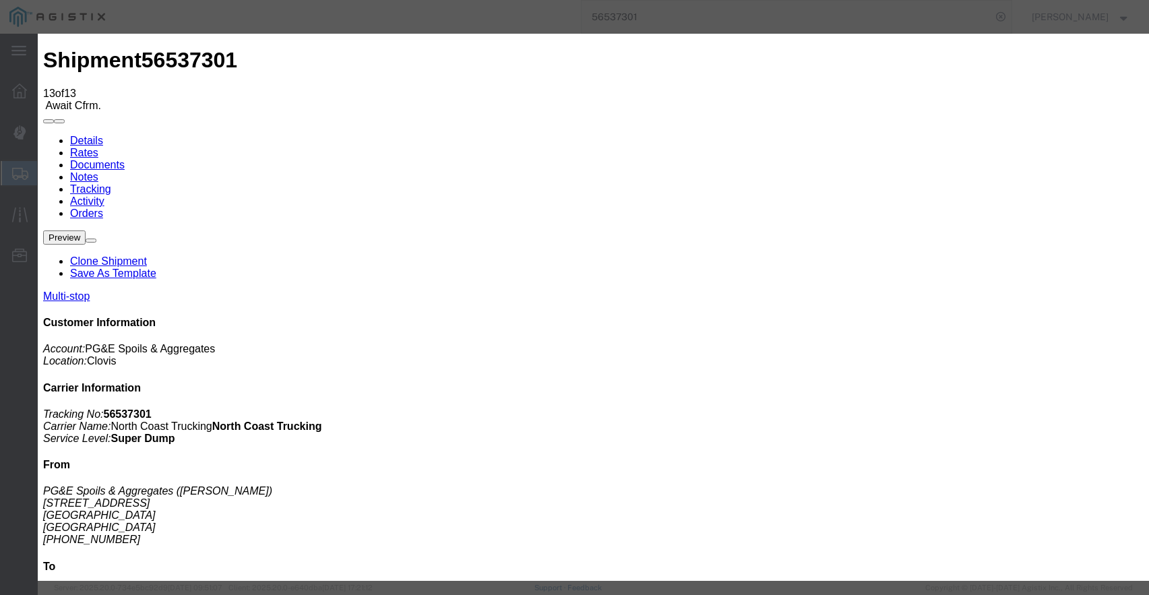
select select "{"pickupDeliveryInfoId": "122363861","pickupOrDelivery": "D","stopNum": "2","lo…"
select select "CA"
type input "Sanger"
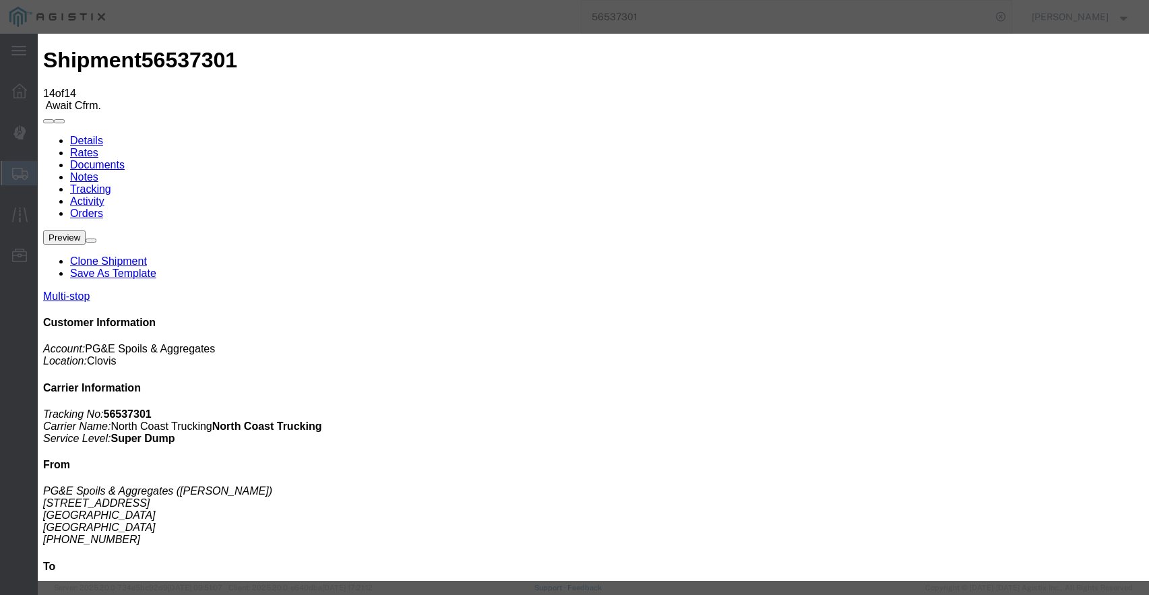
type input "[DATE]"
type input "5:00 PM"
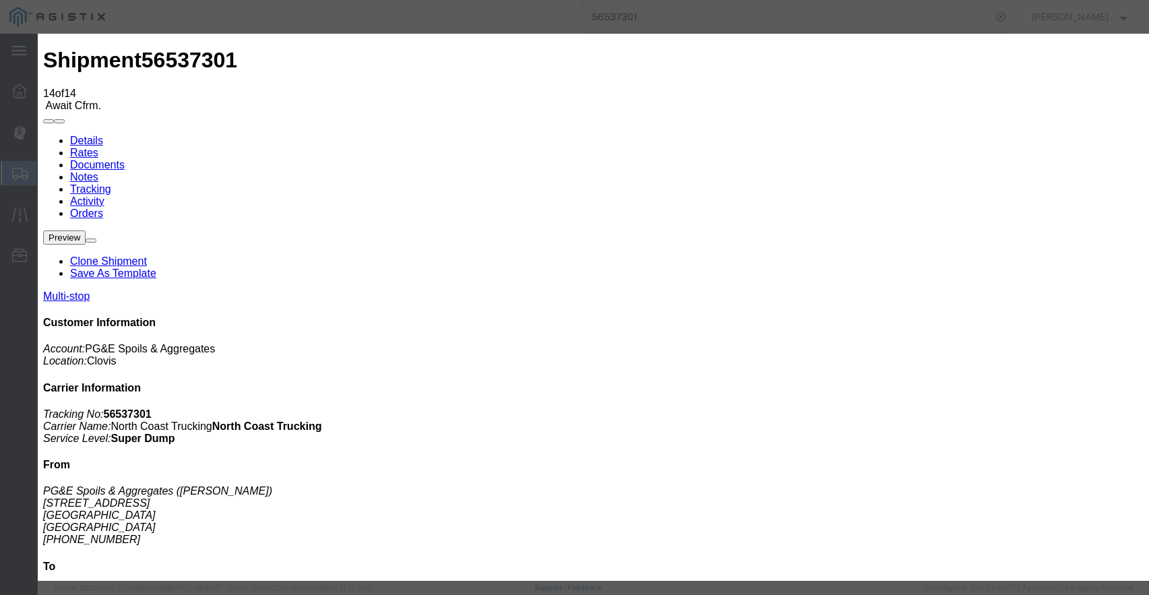
type input "[DATE]"
type input "9:30 AM"
select select "ARVDLVLOC"
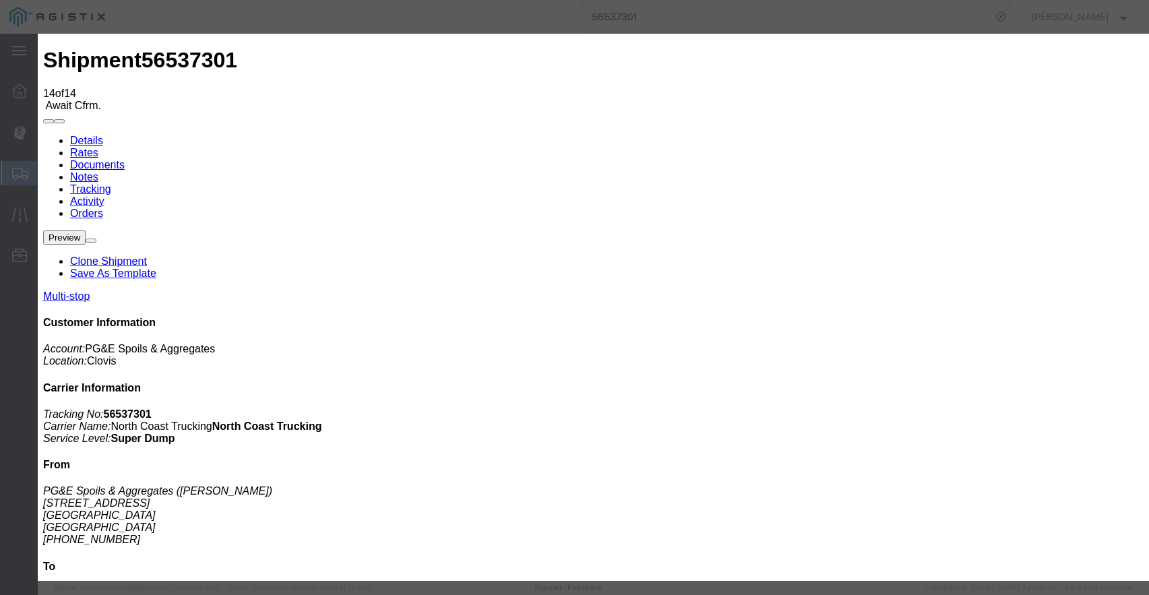
select select "{"pickupDeliveryInfoId": "122363861","pickupOrDelivery": "D","stopNum": "2","lo…"
select select "CA"
type input "Sanger"
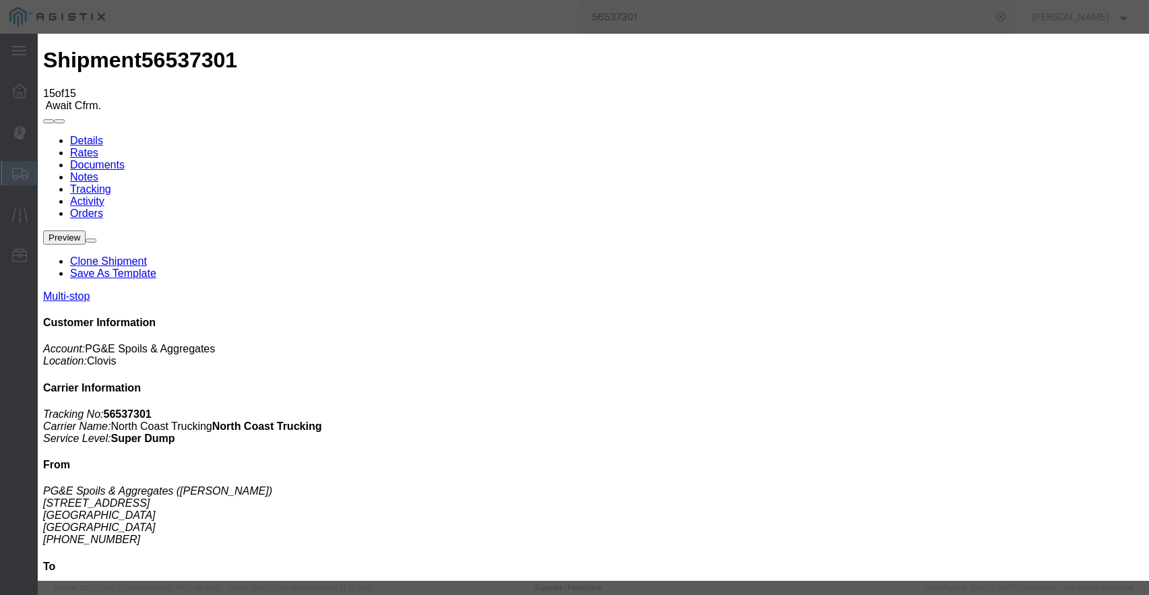
type input "[DATE]"
type input "5:00 PM"
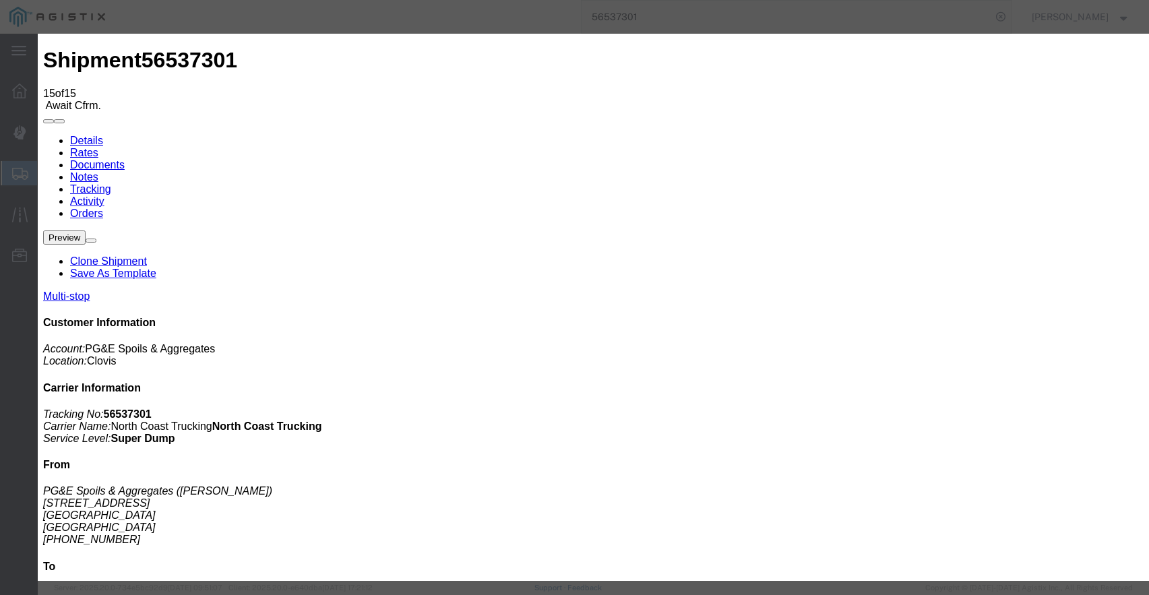
type input "[DATE]"
type input "11:00 AM"
select select "ARVDLVLOC"
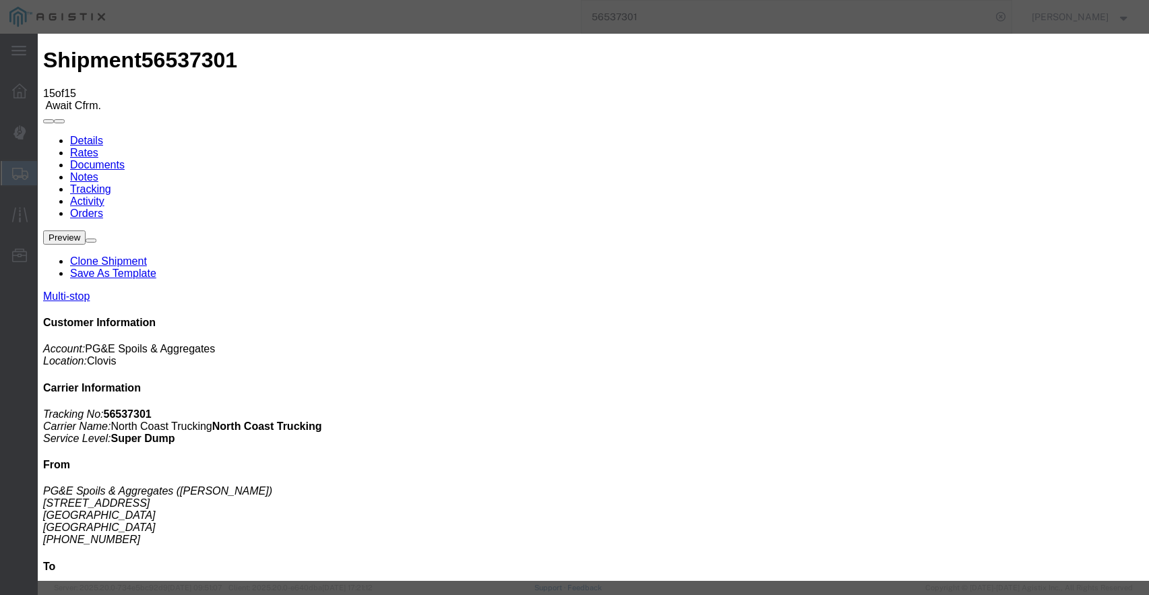
select select "{"pickupDeliveryInfoId": "122363861","pickupOrDelivery": "D","stopNum": "2","lo…"
select select "CA"
type input "Sanger"
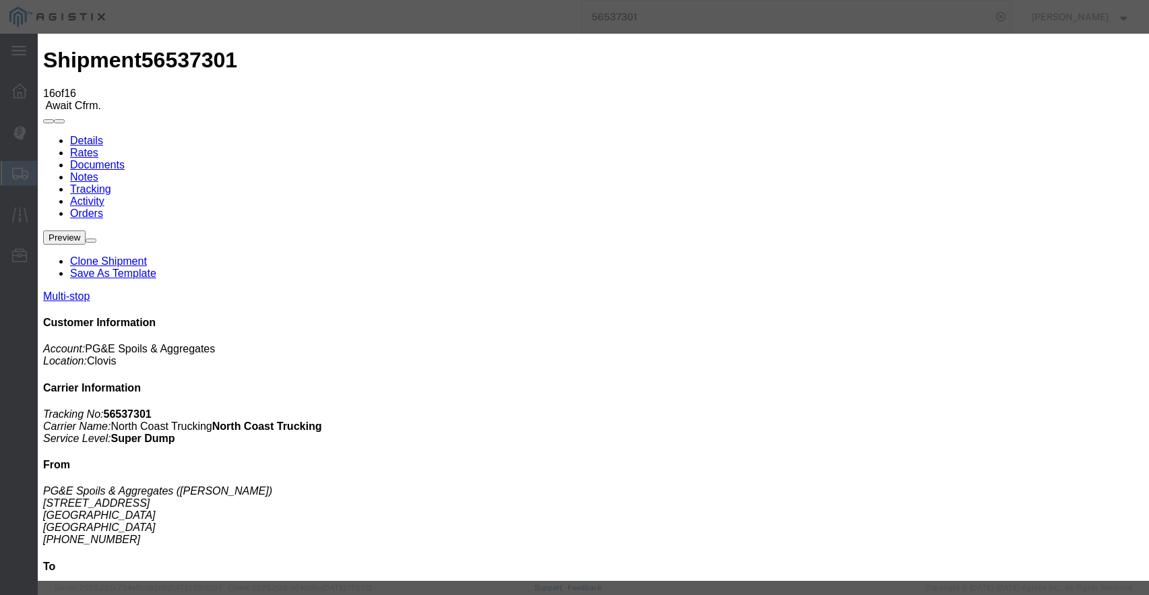
type input "[DATE]"
type input "5:00 PM"
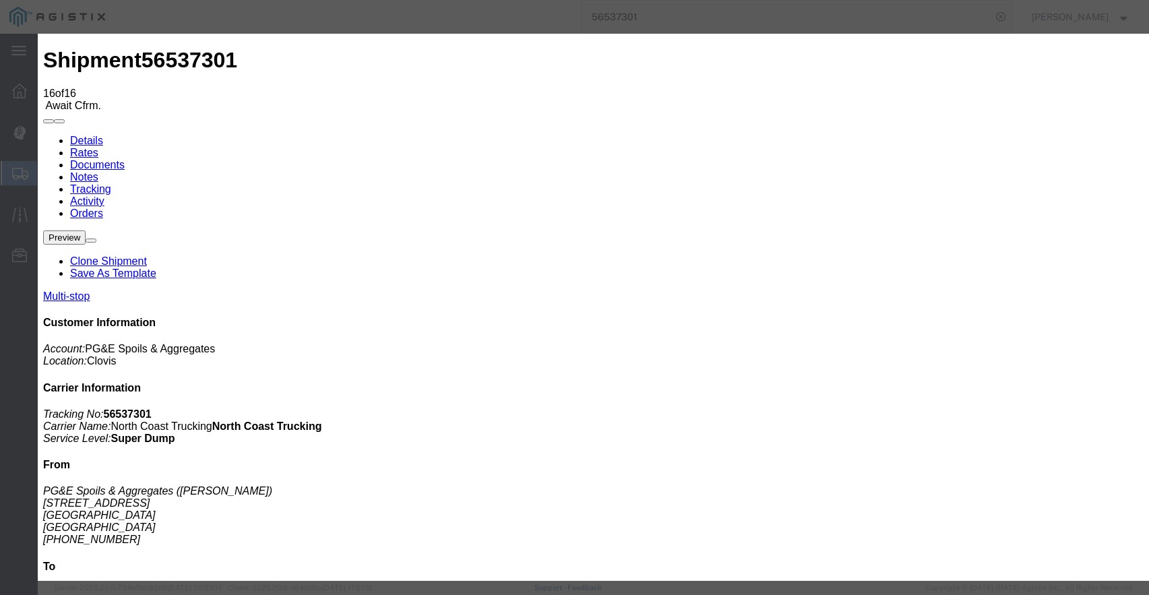
type input "[DATE]"
type input "12:45 PM"
select select "ARVDLVLOC"
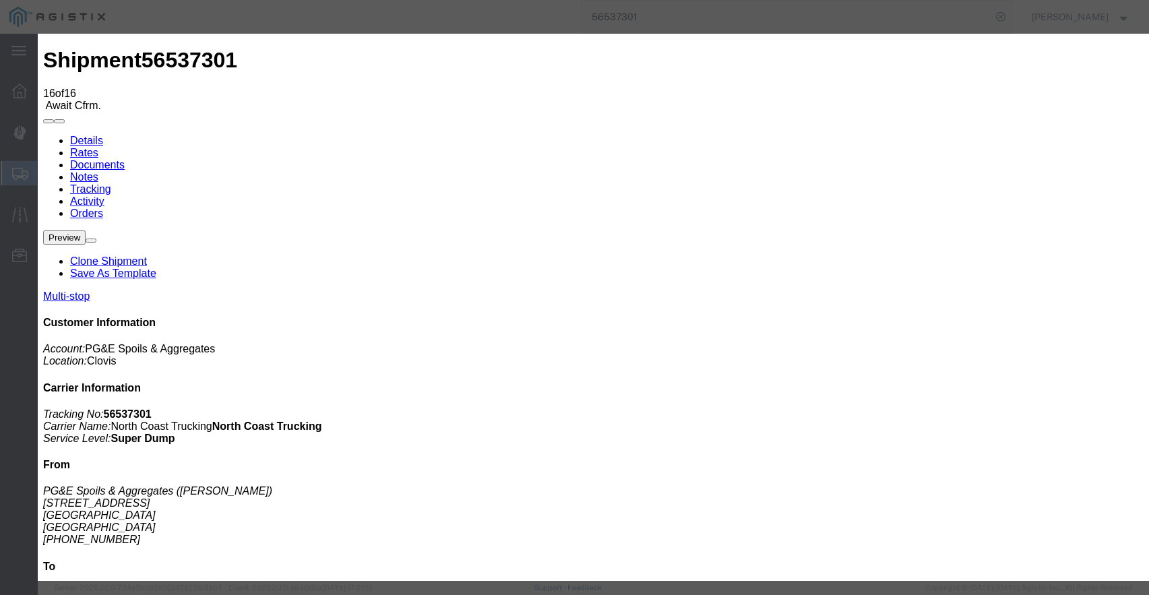
select select "{"pickupDeliveryInfoId": "122363861","pickupOrDelivery": "D","stopNum": "2","lo…"
select select "CA"
type input "Sanger"
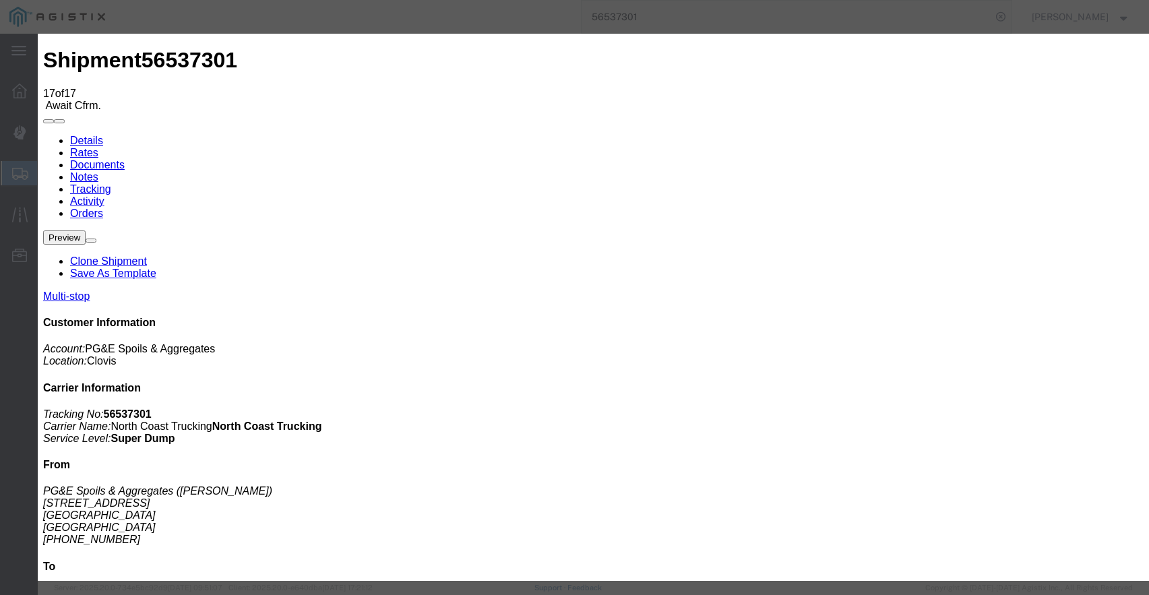
type input "[DATE]"
type input "5:00 PM"
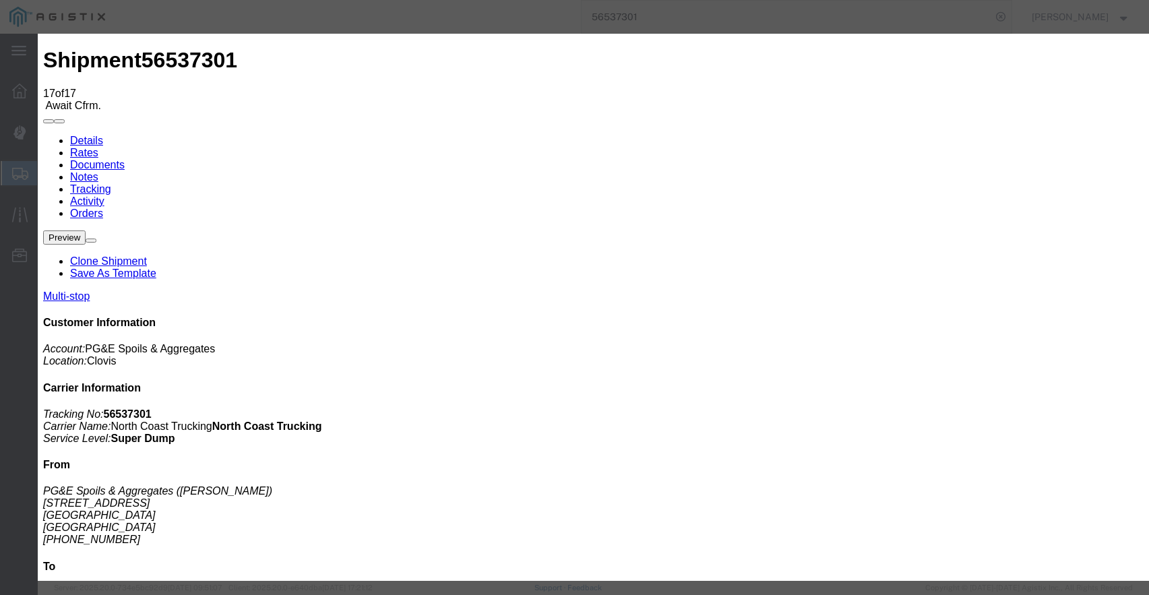
type input "[DATE]"
type input "2:45 PM"
select select "ARVDLVLOC"
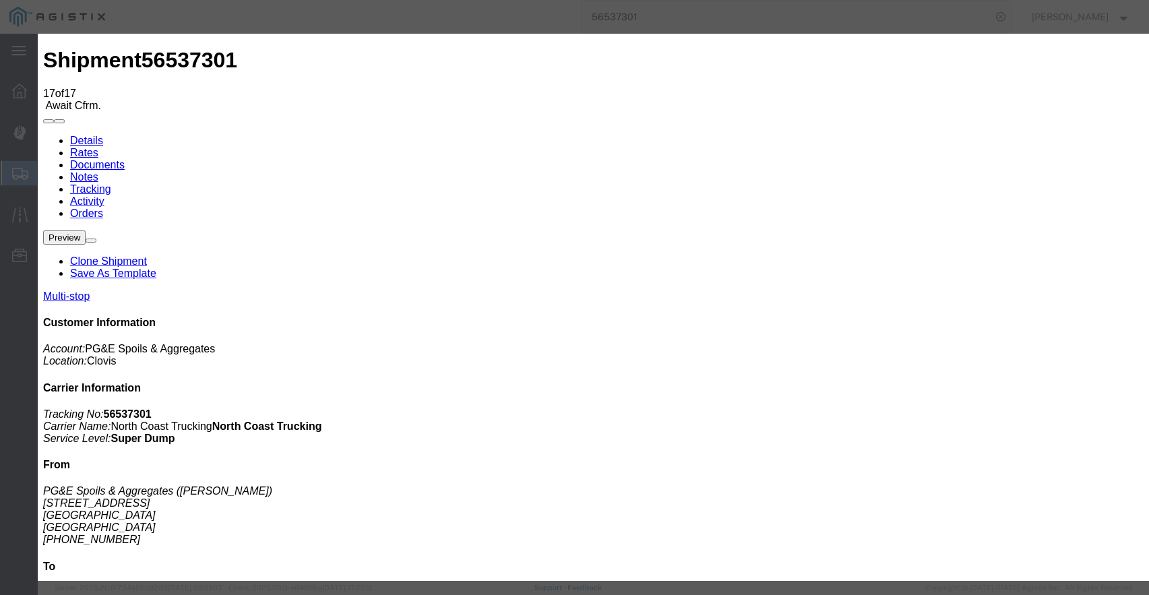
select select "{"pickupDeliveryInfoId": "122363861","pickupOrDelivery": "D","stopNum": "2","lo…"
select select "CA"
type input "Sanger"
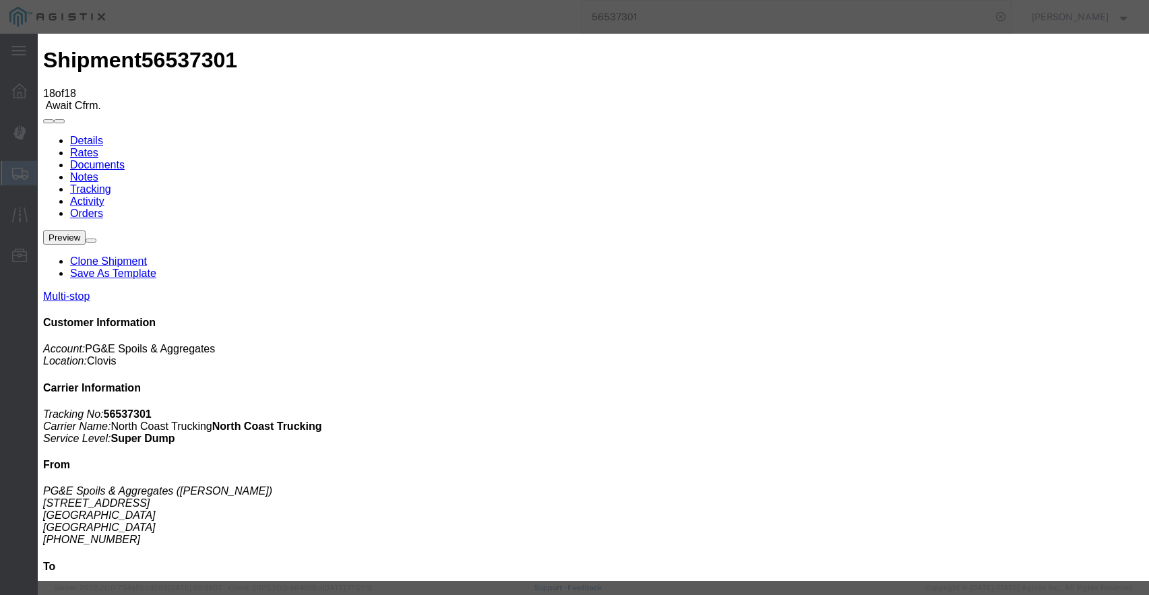
type input "[DATE]"
type input "5:00 PM"
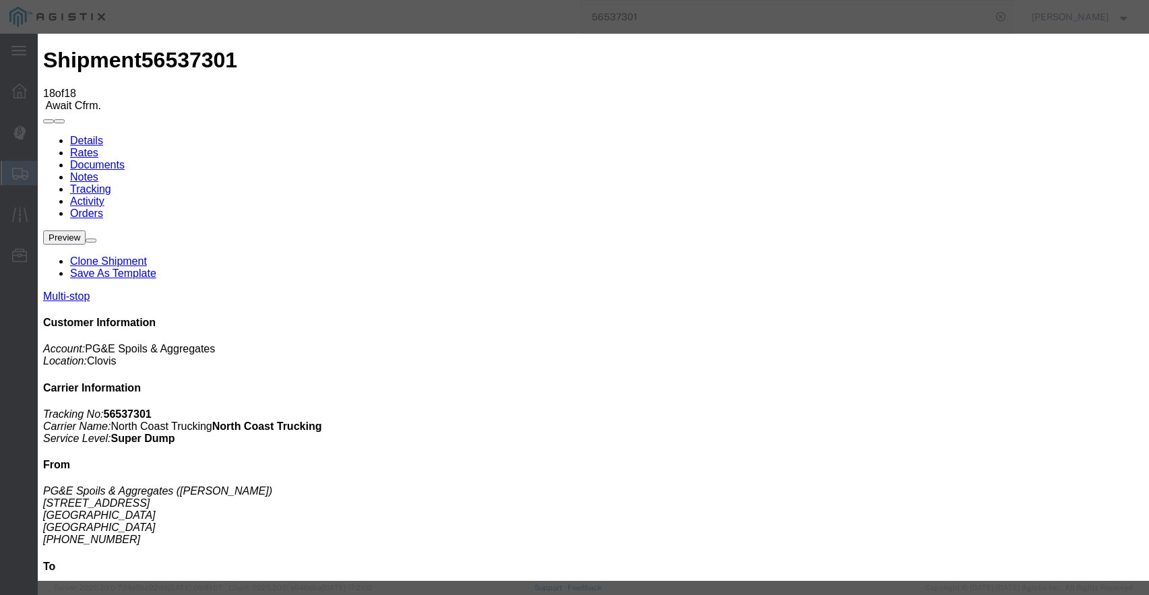
type input "[DATE]"
type input "4:50 PM"
select select "ARVDLVLOC"
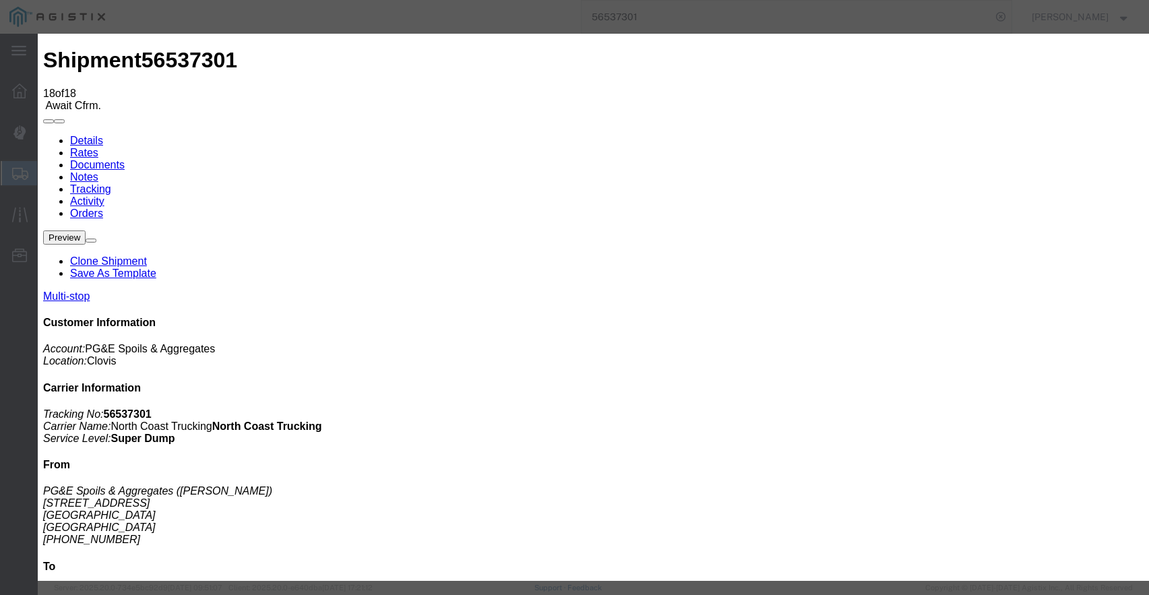
select select "{"pickupDeliveryInfoId": "122363861","pickupOrDelivery": "D","stopNum": "2","lo…"
select select "CA"
type input "Sanger"
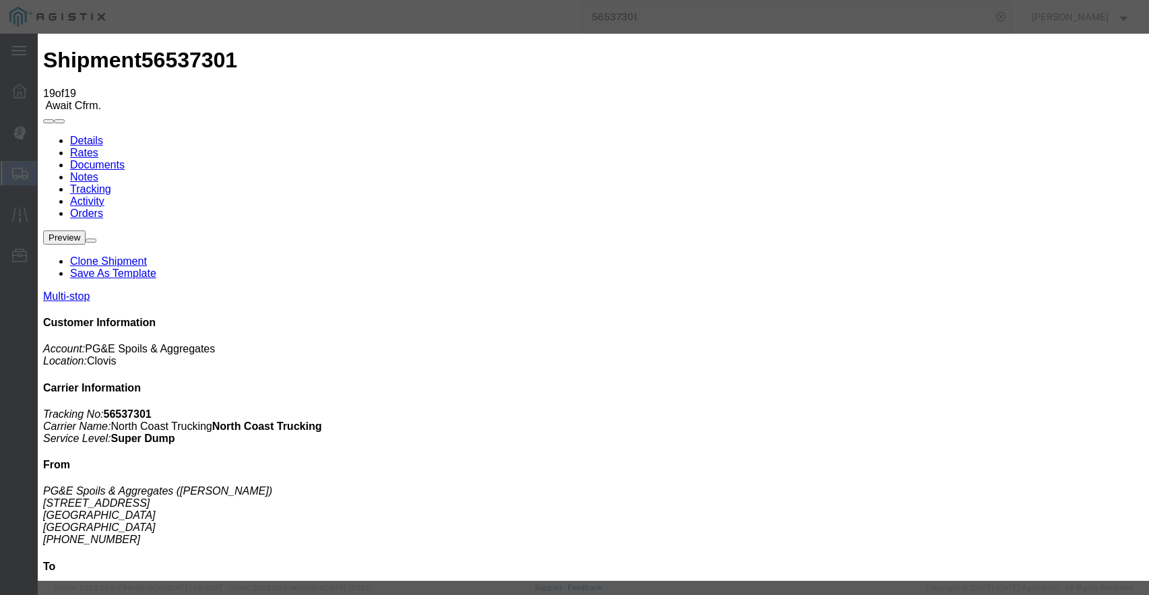
type input "[DATE]"
type input "5:00 PM"
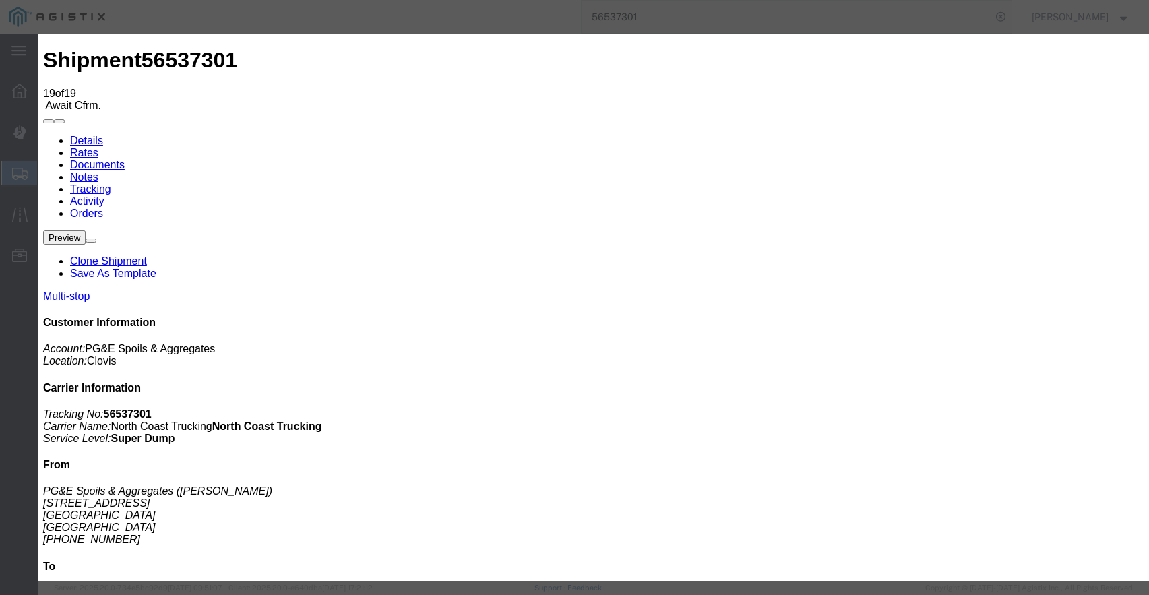
type input "[DATE]"
type input "7:50 AM"
select select "DPTDLVLOC"
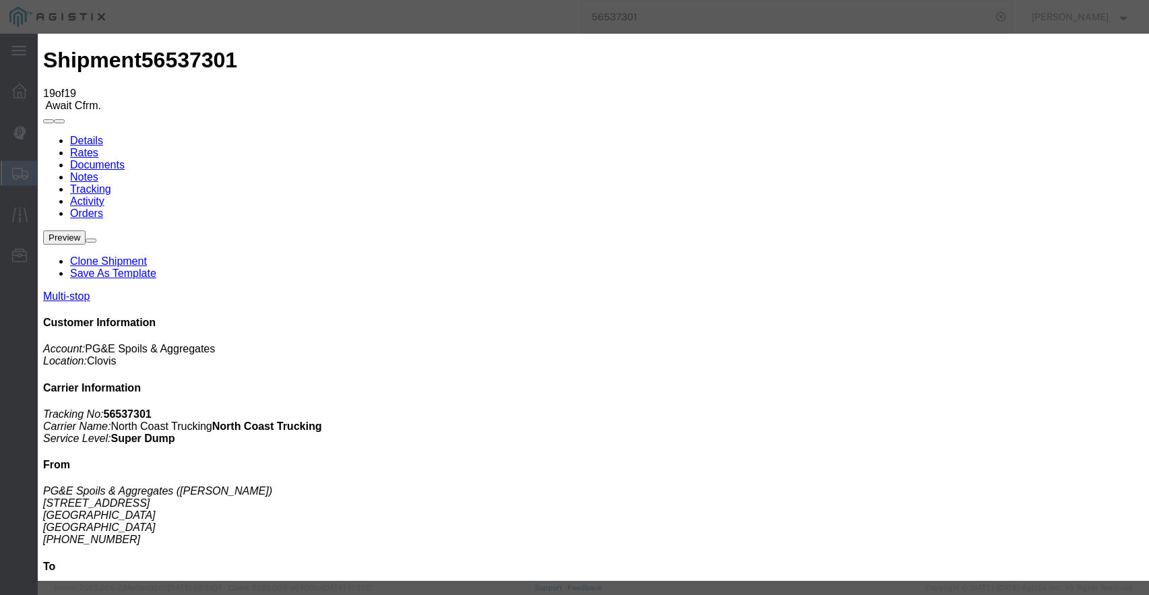
select select "{"pickupDeliveryInfoId": "122363861","pickupOrDelivery": "D","stopNum": "2","lo…"
select select "CA"
type input "Sanger"
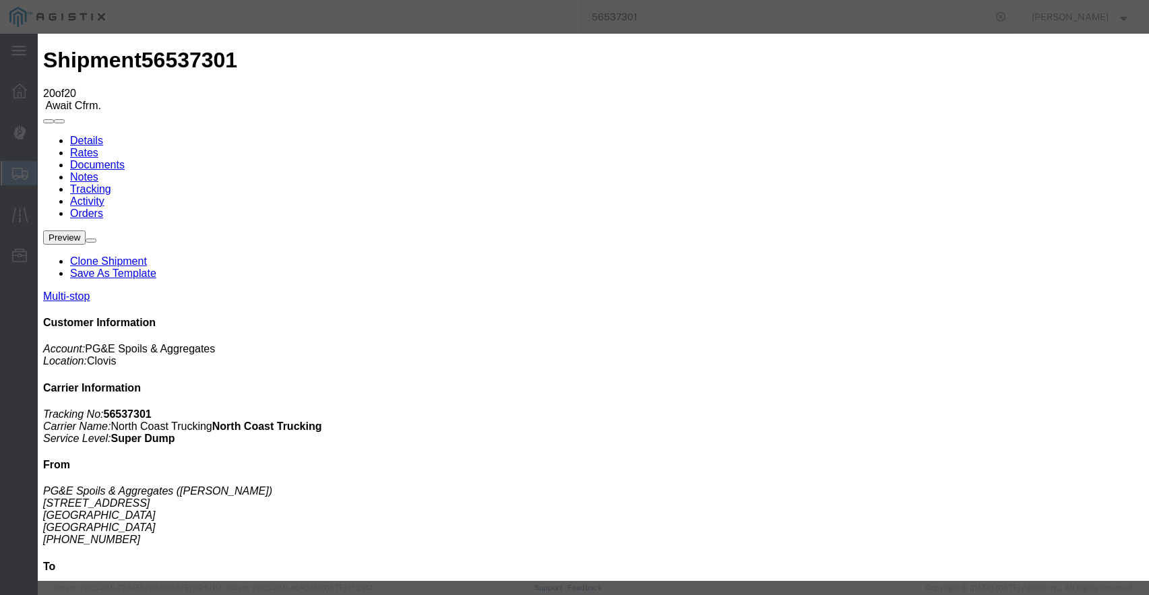
type input "[DATE]"
type input "5:00 PM"
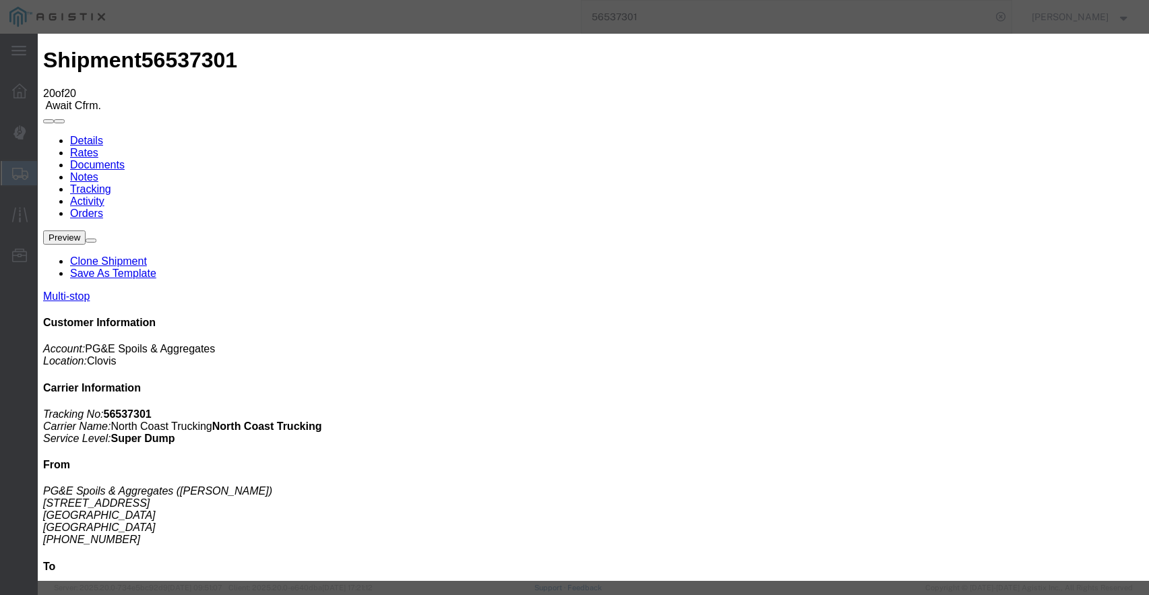
type input "[DATE]"
type input "9:33 AM"
select select "DPTDLVLOC"
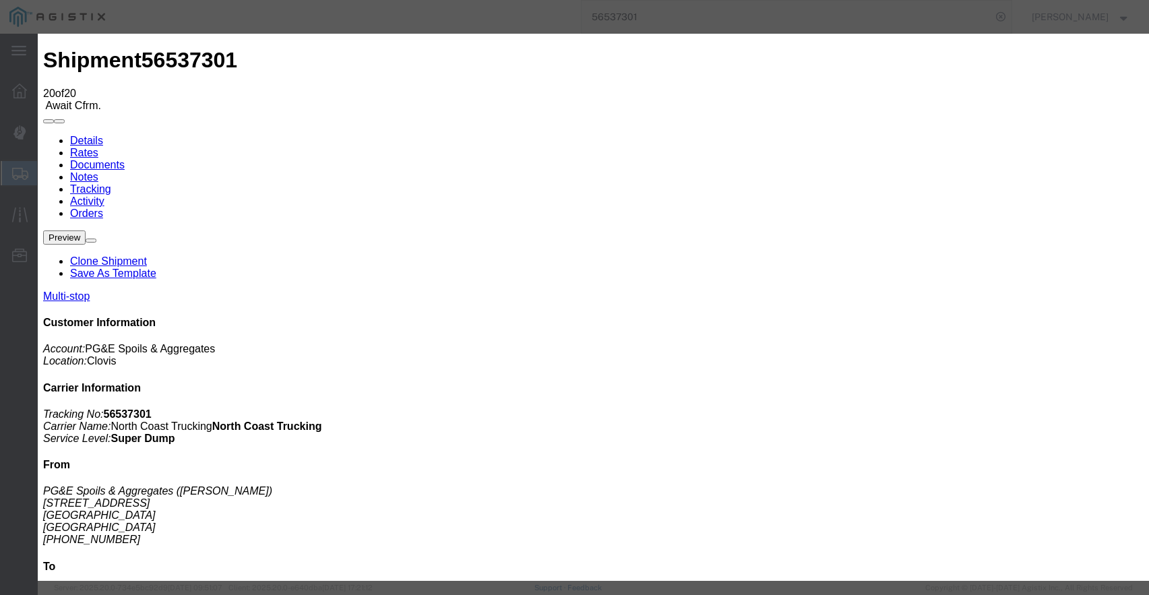
select select "{"pickupDeliveryInfoId": "122363861","pickupOrDelivery": "D","stopNum": "2","lo…"
select select "CA"
type input "Sanger"
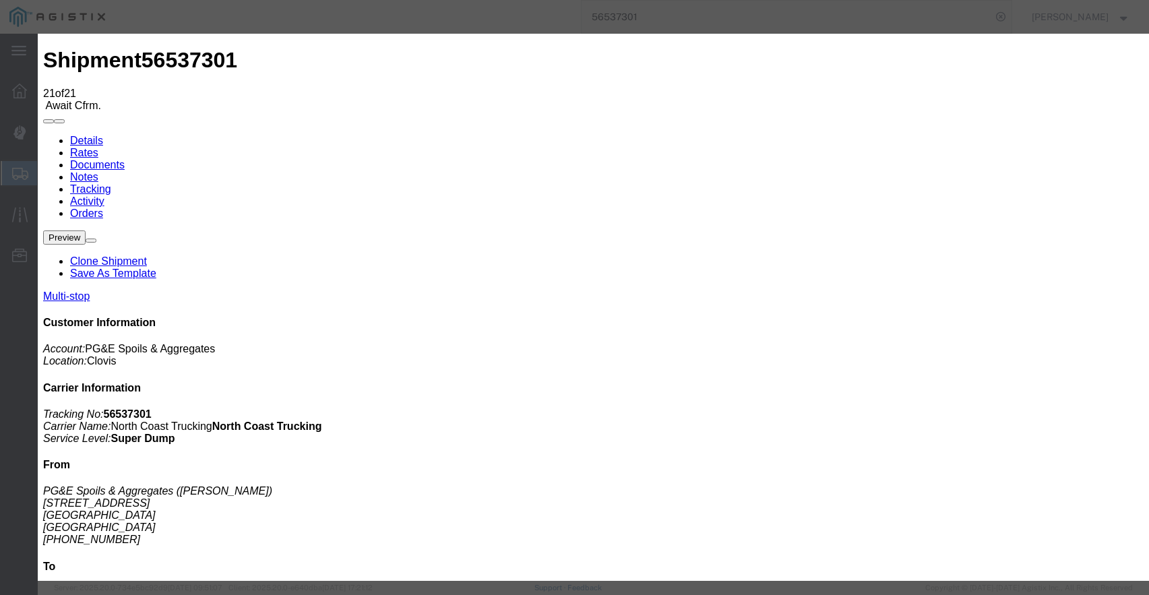
type input "[DATE]"
type input "5:00 PM"
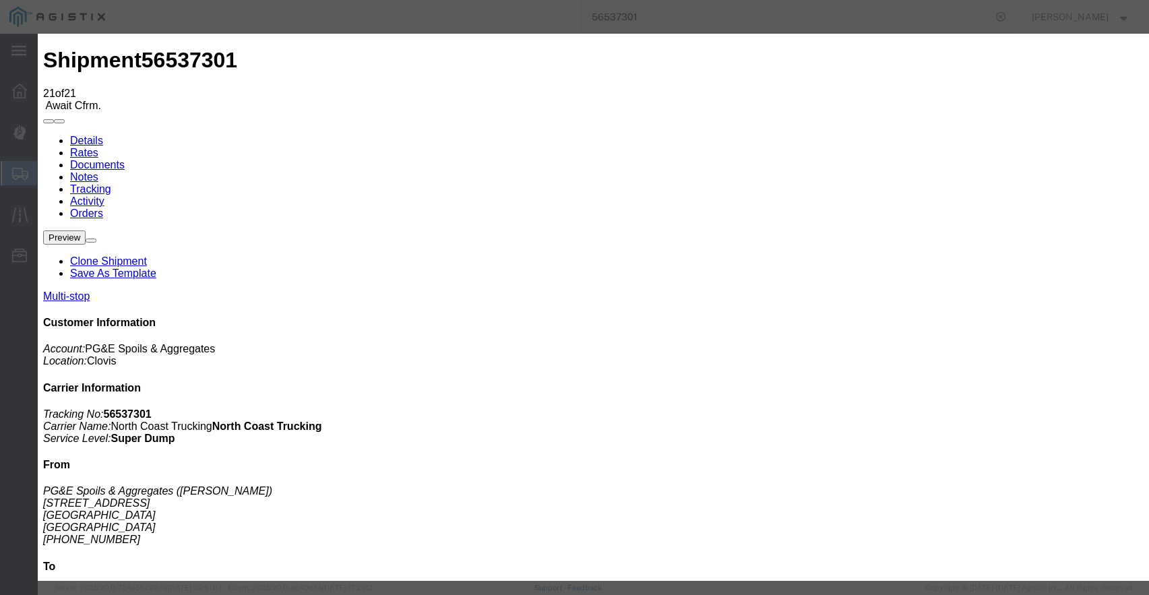
type input "[DATE]"
type input "11:05 AM"
select select "DPTDLVLOC"
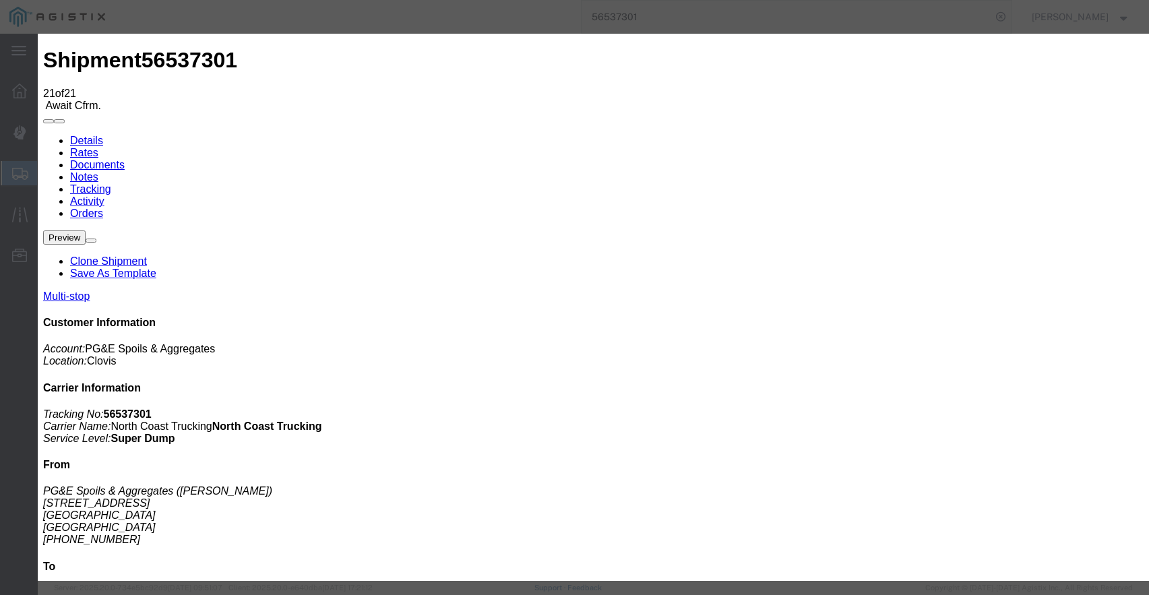
select select "{"pickupDeliveryInfoId": "122363861","pickupOrDelivery": "D","stopNum": "2","lo…"
select select "CA"
type input "Sanger"
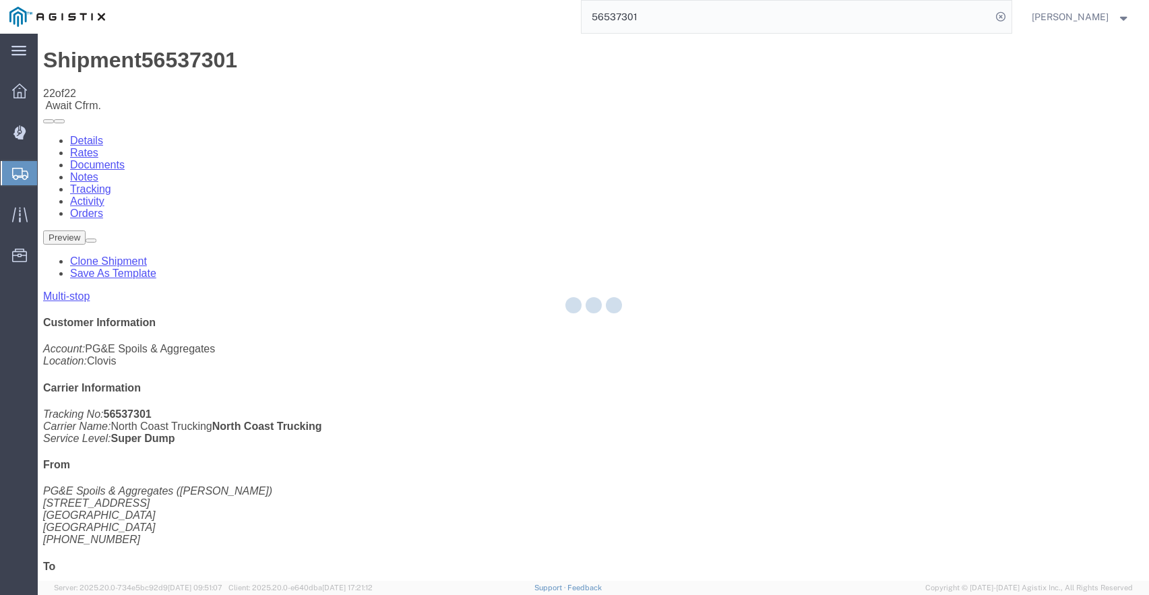
click at [805, 124] on div at bounding box center [593, 307] width 1111 height 547
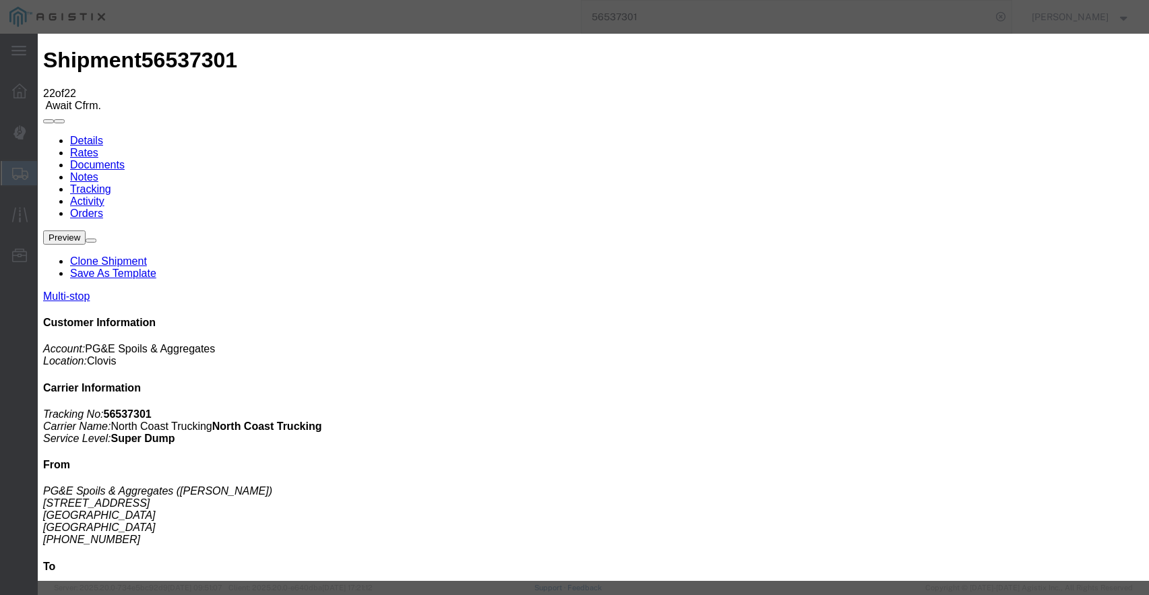
type input "[DATE]"
type input "5:00 PM"
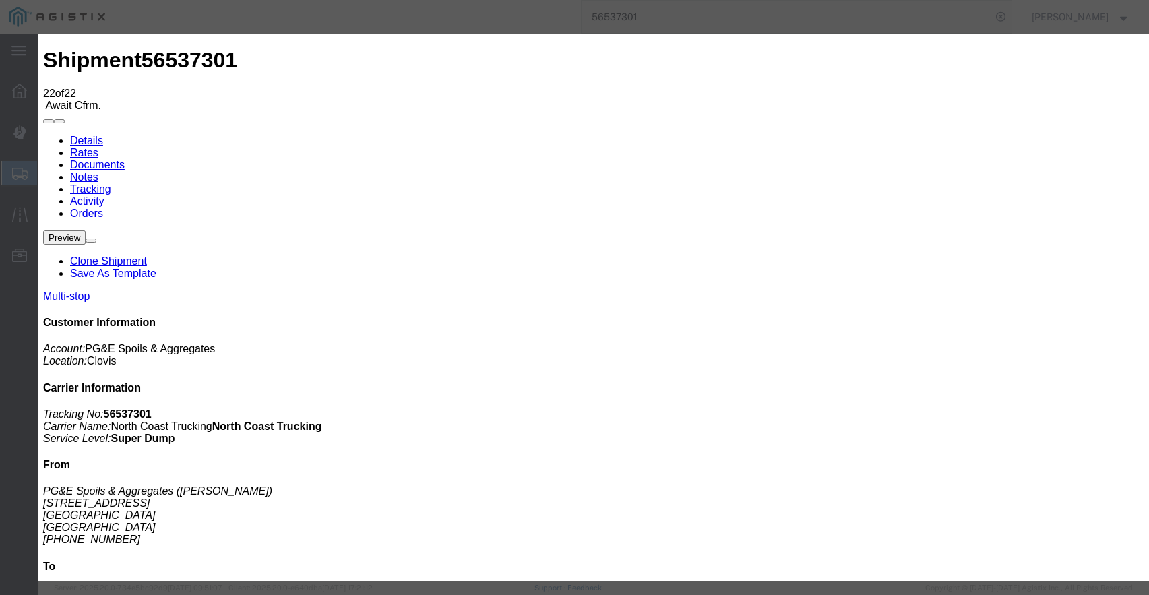
type input "[DATE]"
type input "12:55 PM"
select select "DPTDLVLOC"
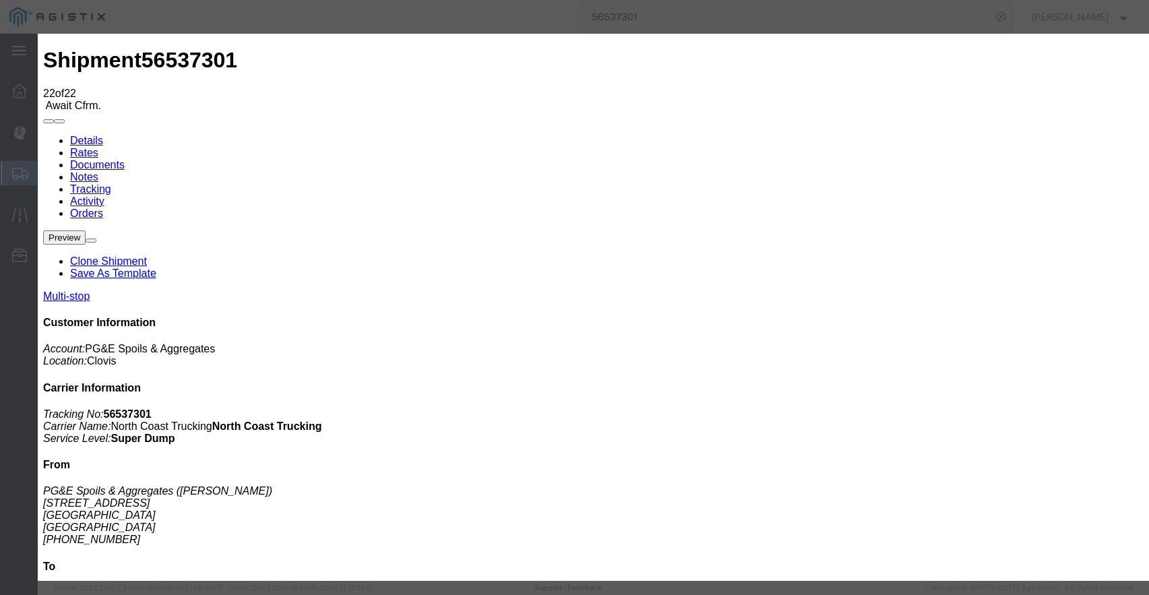
select select "{"pickupDeliveryInfoId": "122363861","pickupOrDelivery": "D","stopNum": "2","lo…"
select select "CA"
type input "Sanger"
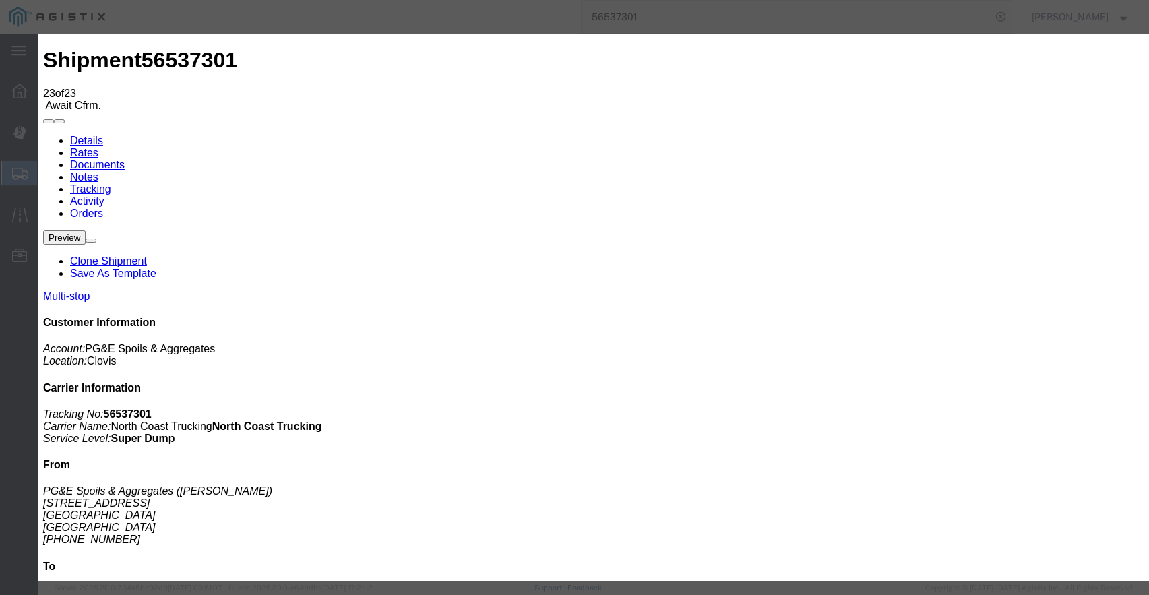
type input "[DATE]"
type input "5:00 PM"
drag, startPoint x: 358, startPoint y: 158, endPoint x: 355, endPoint y: 169, distance: 10.7
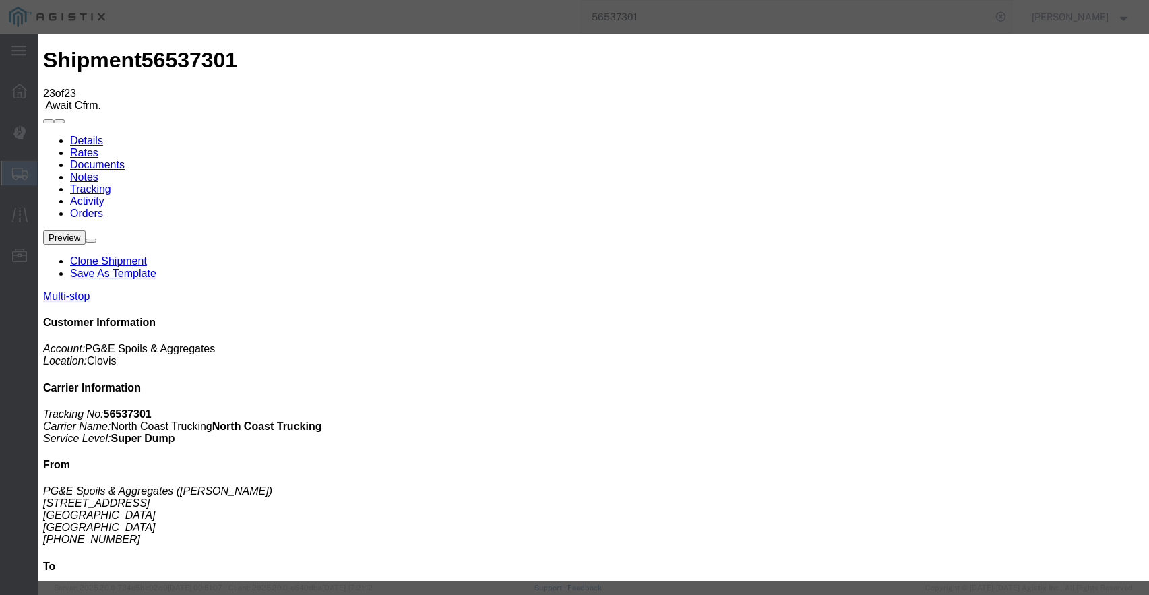
type input "[DATE]"
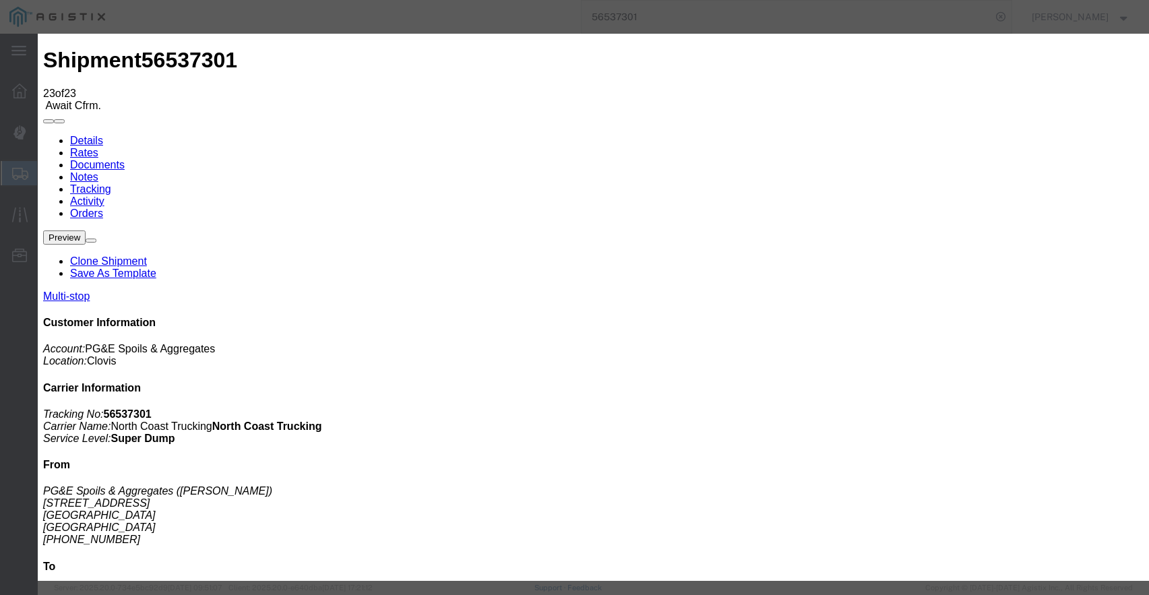
type input "2:50 PM"
select select "DPTDLVLOC"
select select "{"pickupDeliveryInfoId": "122363861","pickupOrDelivery": "D","stopNum": "2","lo…"
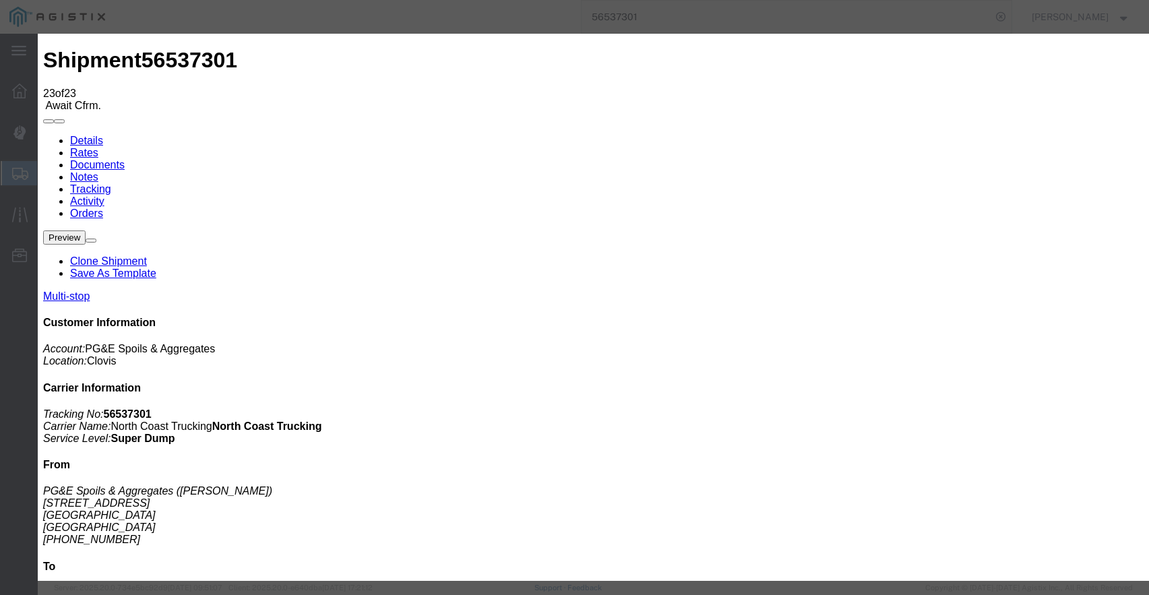
select select "CA"
type input "Sanger"
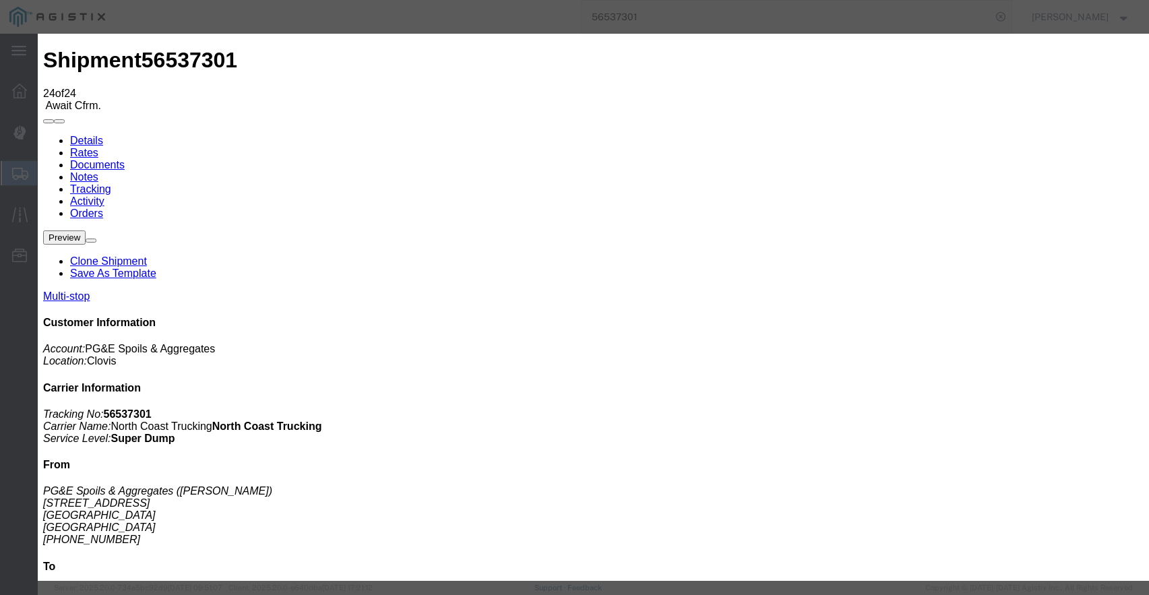
type input "[DATE]"
type input "5:00 PM"
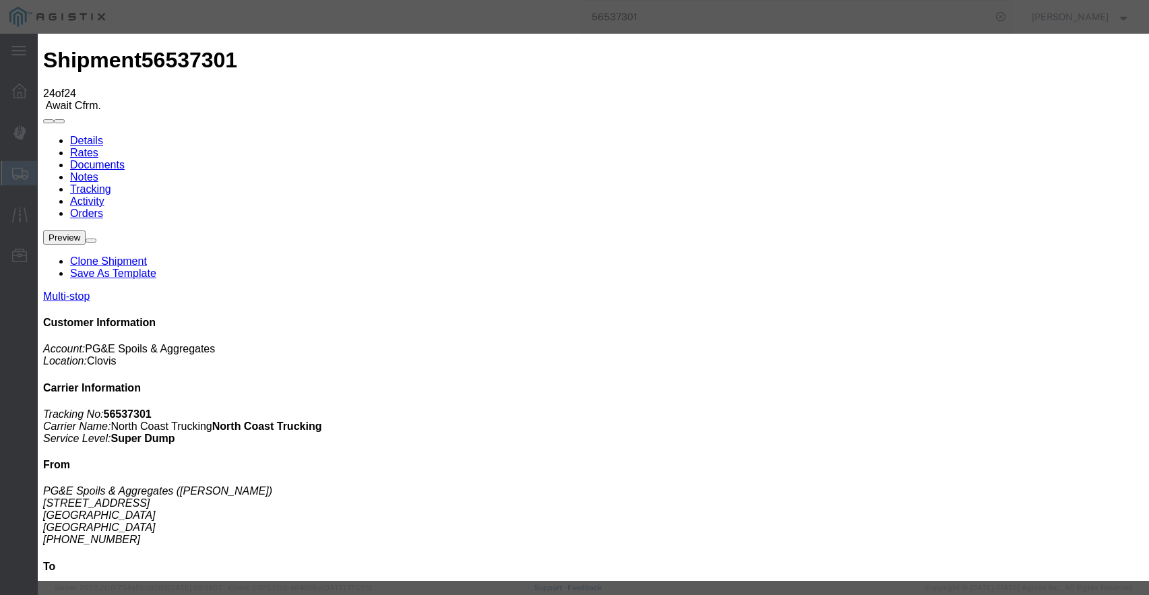
type input "[DATE]"
select select "DPTDLVLOC"
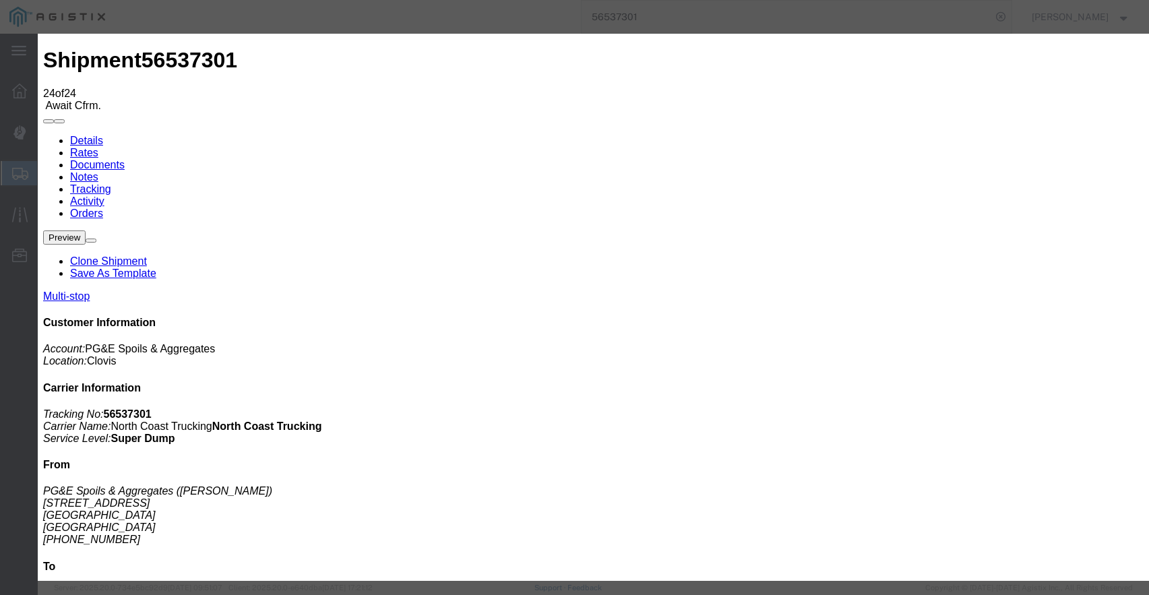
select select "{"pickupDeliveryInfoId": "122363861","pickupOrDelivery": "D","stopNum": "2","lo…"
select select "CA"
type input "Sanger"
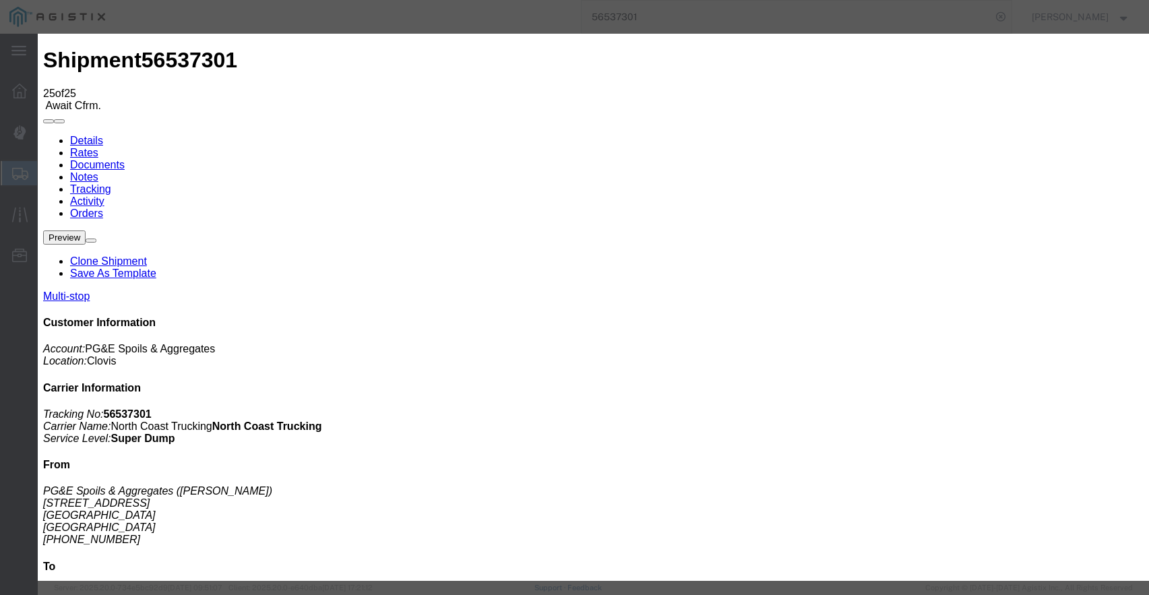
type input "[DATE]"
type input "5:00 PM"
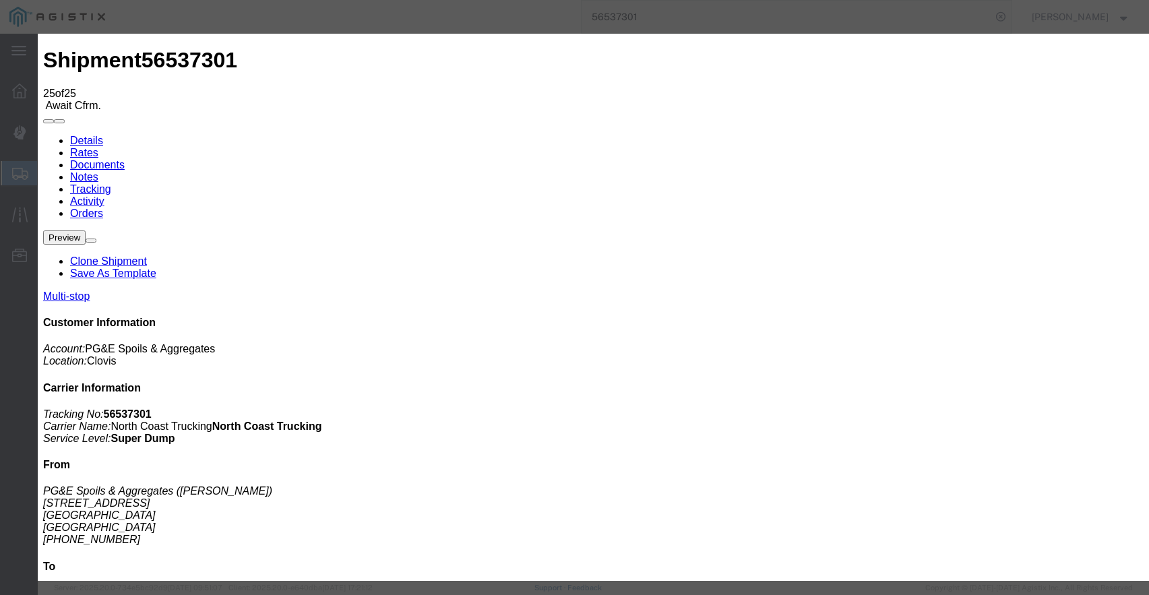
type input "[DATE]"
type input "12:00 PM"
select select "BREAKSTART"
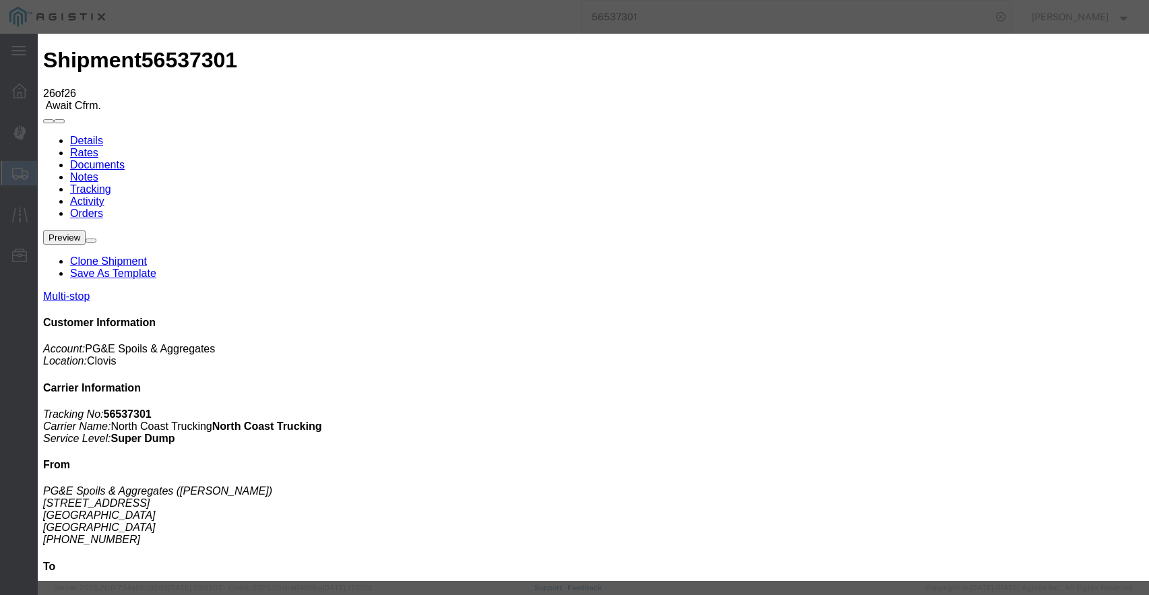
type input "[DATE]"
